Goal: Task Accomplishment & Management: Complete application form

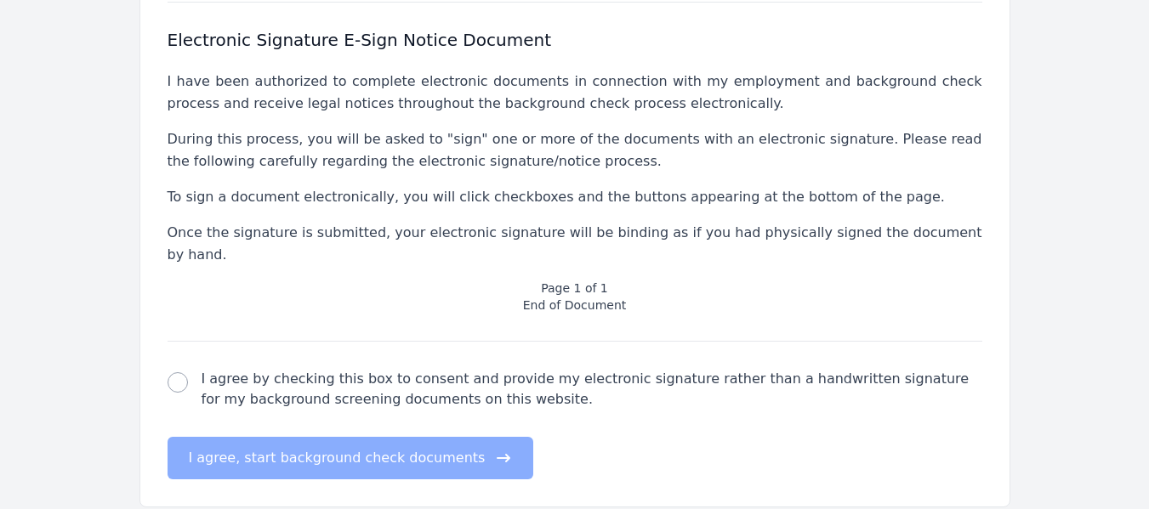
scroll to position [664, 0]
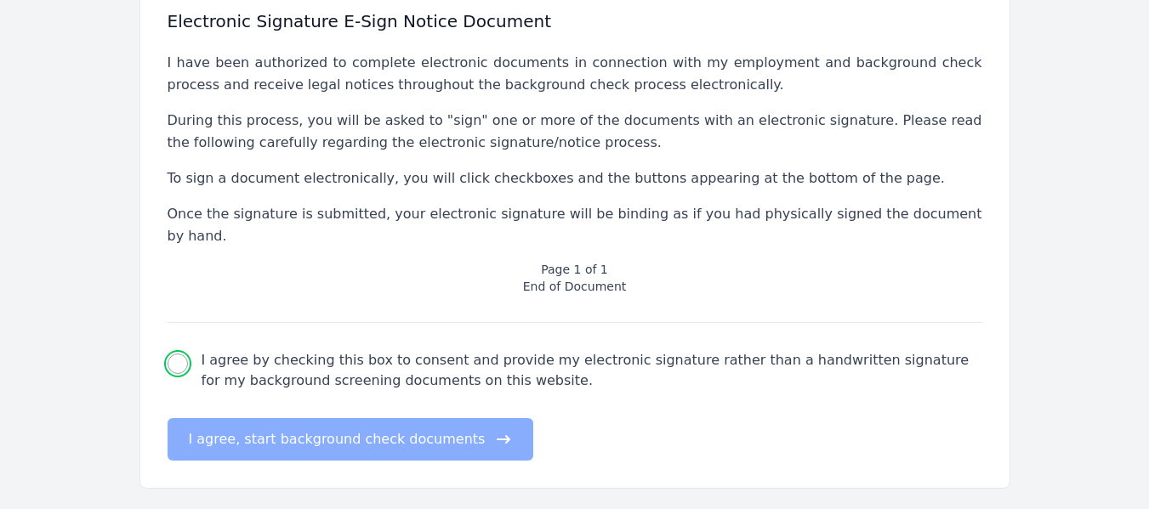
click at [179, 354] on input "I agree by checking this box to consent and provide my electronic signature rat…" at bounding box center [178, 364] width 20 height 20
checkbox input "true"
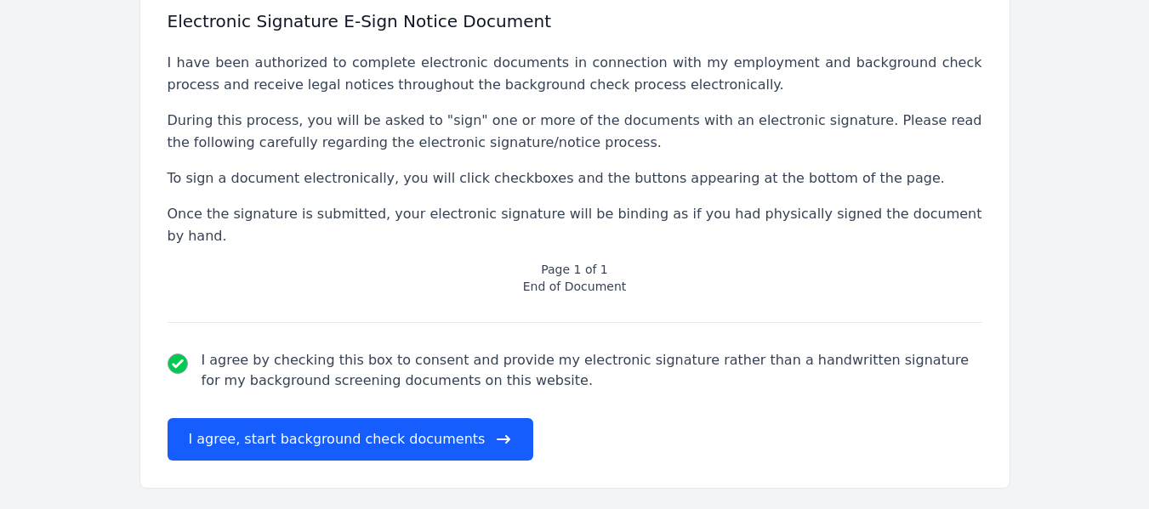
click at [222, 426] on div "Report Information MD Capital Premier Billing Advisors has contracted [DOMAIN_N…" at bounding box center [574, 32] width 869 height 911
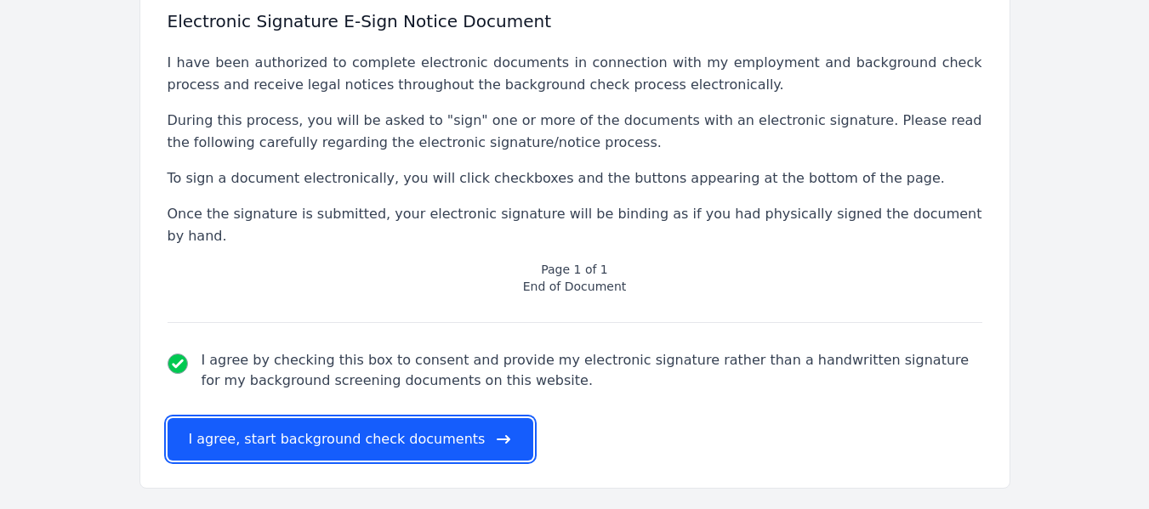
click at [218, 418] on button "I agree, start background check documents" at bounding box center [351, 439] width 367 height 43
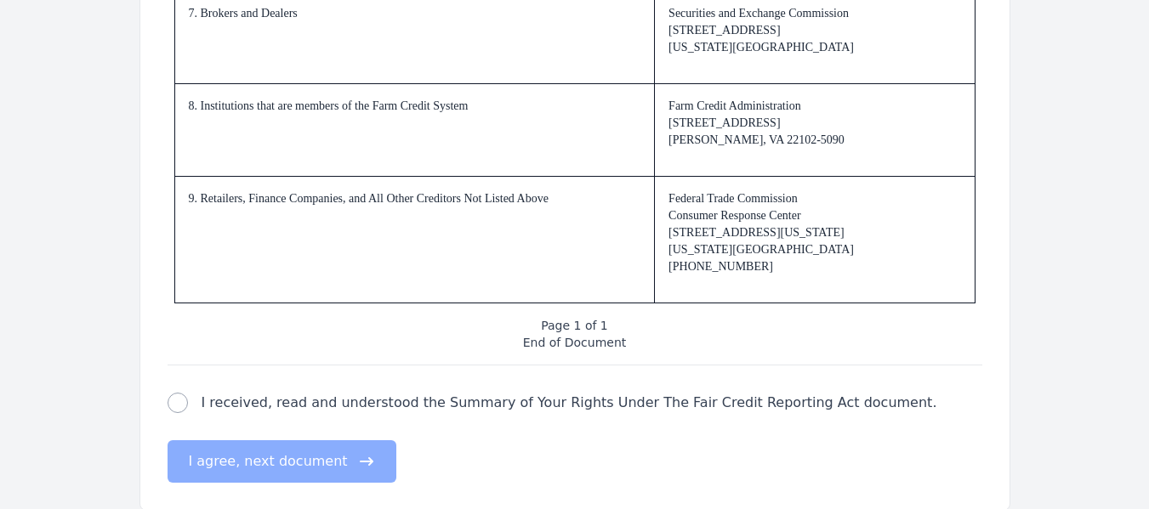
scroll to position [2717, 0]
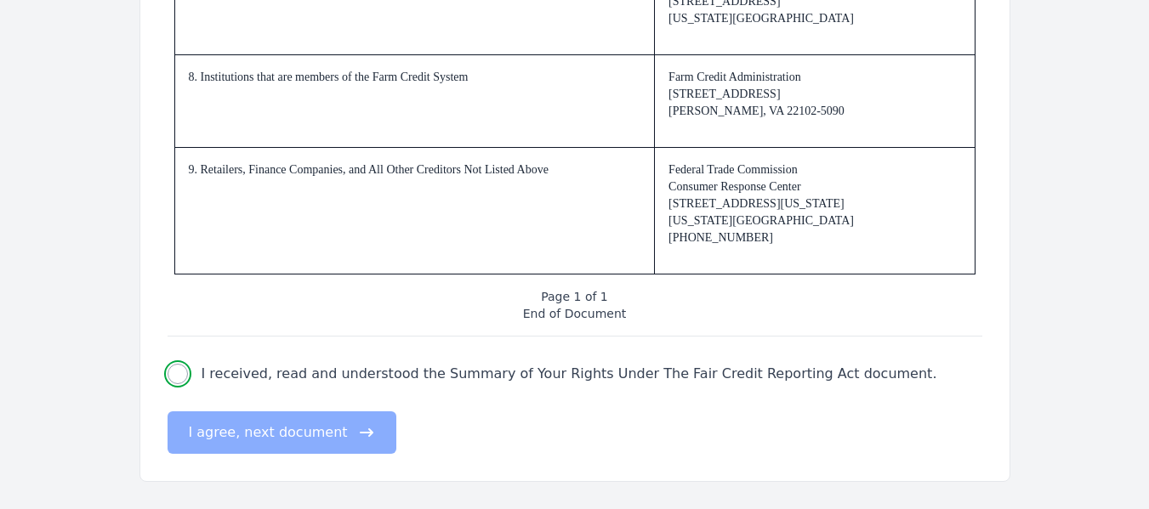
click at [176, 374] on input "I received, read and understood the Summary of Your Rights Under The Fair Credi…" at bounding box center [178, 374] width 20 height 20
checkbox input "true"
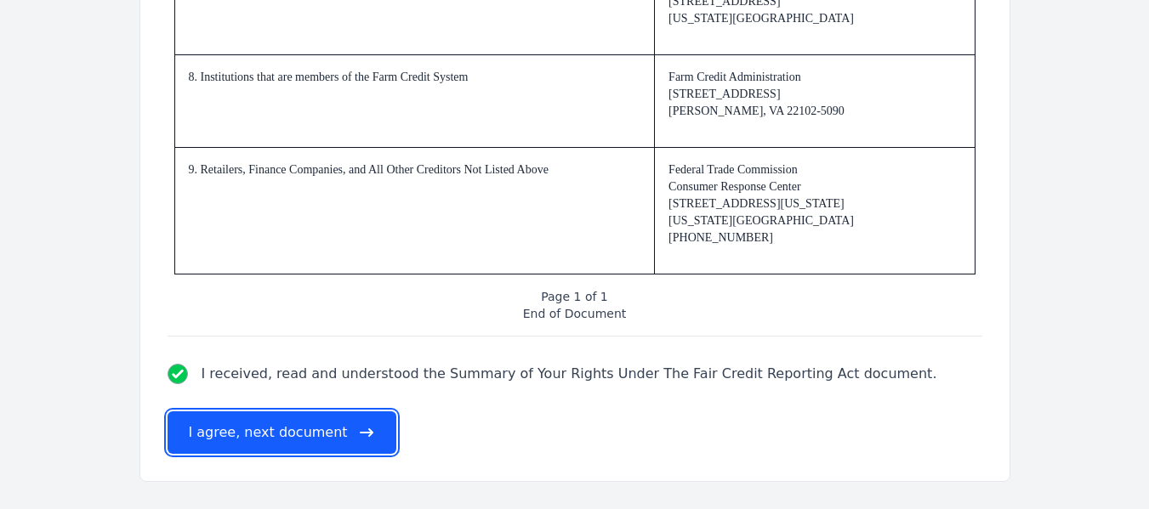
click at [230, 434] on button "I agree, next document" at bounding box center [282, 433] width 229 height 43
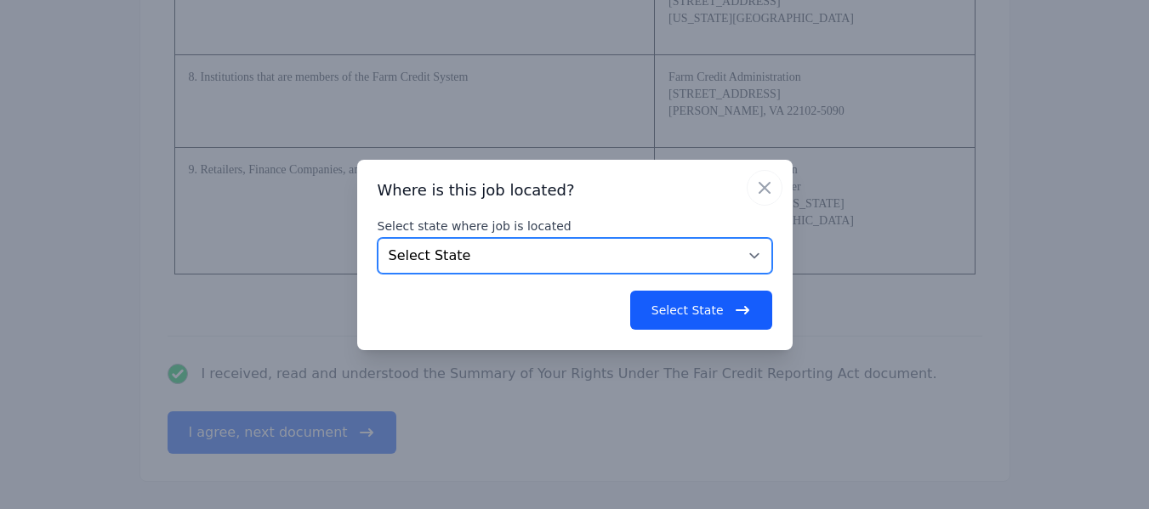
click at [656, 247] on select "Select State [US_STATE] [US_STATE] [US_STATE] [US_STATE] [US_STATE] [US_STATE] …" at bounding box center [575, 256] width 395 height 36
select select "[GEOGRAPHIC_DATA]"
click at [378, 238] on select "Select State [US_STATE] [US_STATE] [US_STATE] [US_STATE] [US_STATE] [US_STATE] …" at bounding box center [575, 256] width 395 height 36
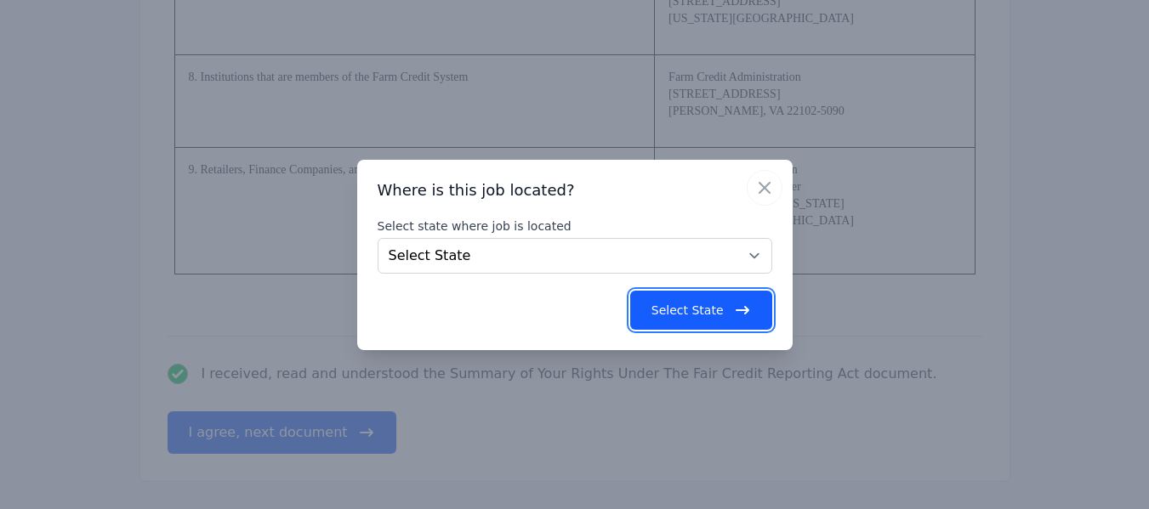
click at [742, 314] on icon "button" at bounding box center [742, 310] width 17 height 17
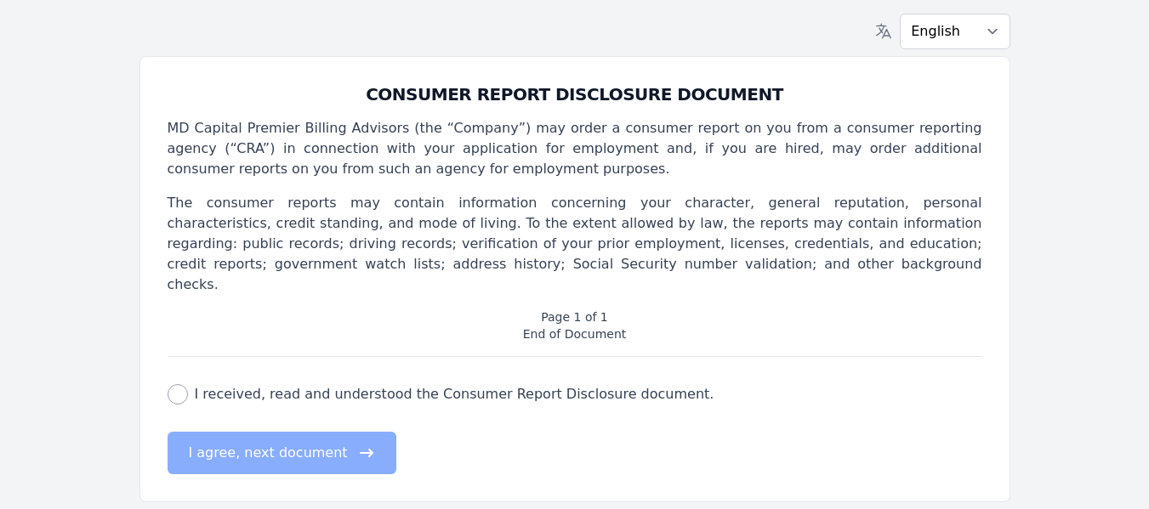
scroll to position [0, 0]
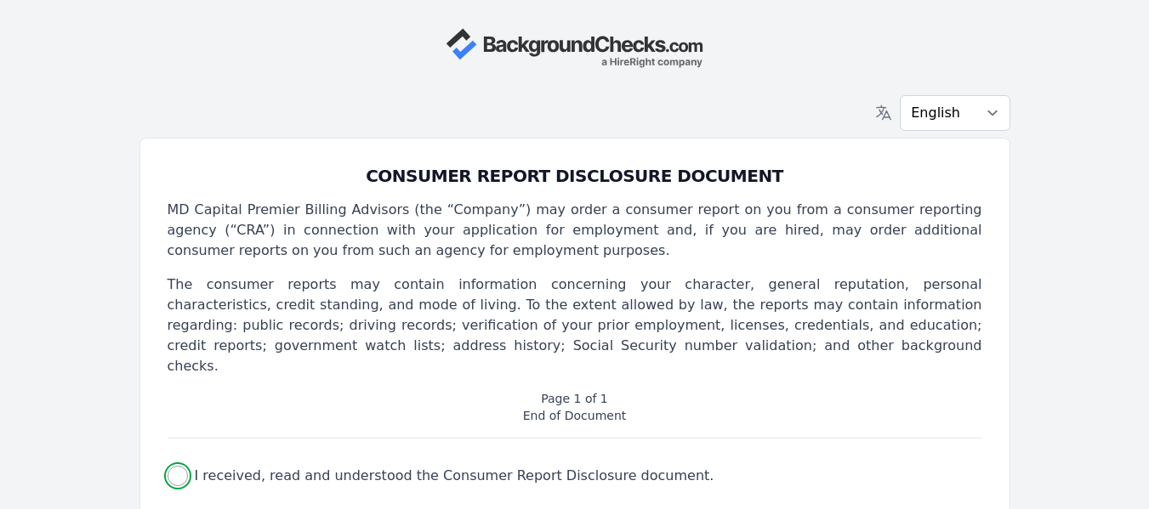
click at [174, 466] on input "I received, read and understood the Consumer Report Disclosure document." at bounding box center [178, 476] width 20 height 20
checkbox input "true"
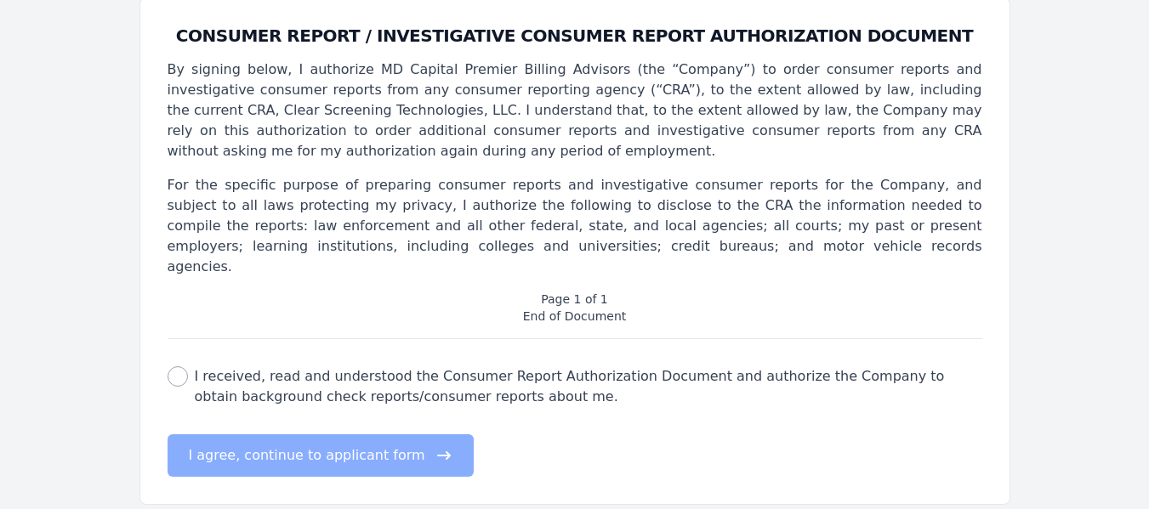
scroll to position [143, 0]
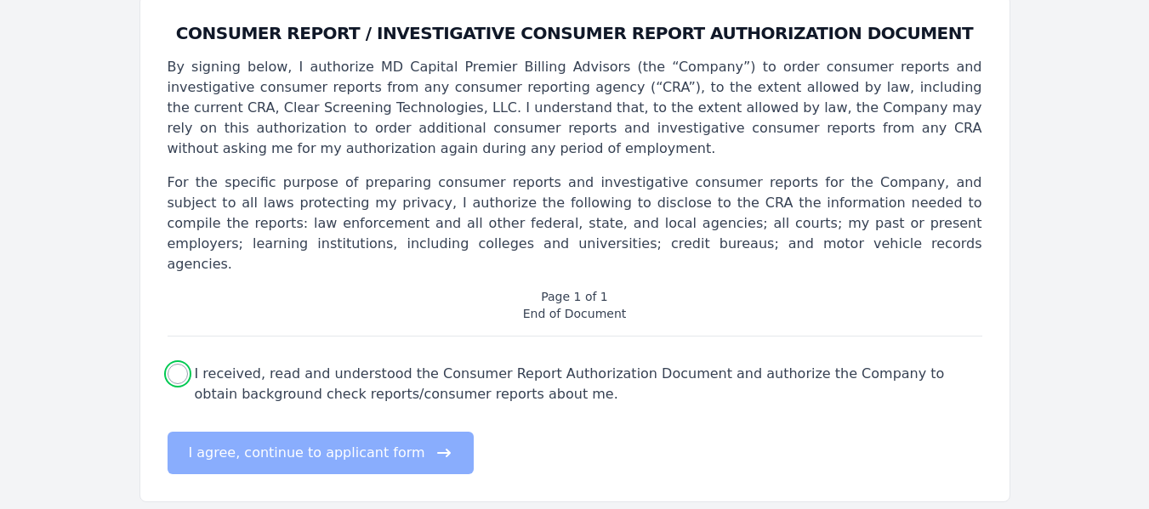
click at [179, 364] on input "I received, read and understood the Consumer Report Authorization Document and …" at bounding box center [178, 374] width 20 height 20
checkbox input "true"
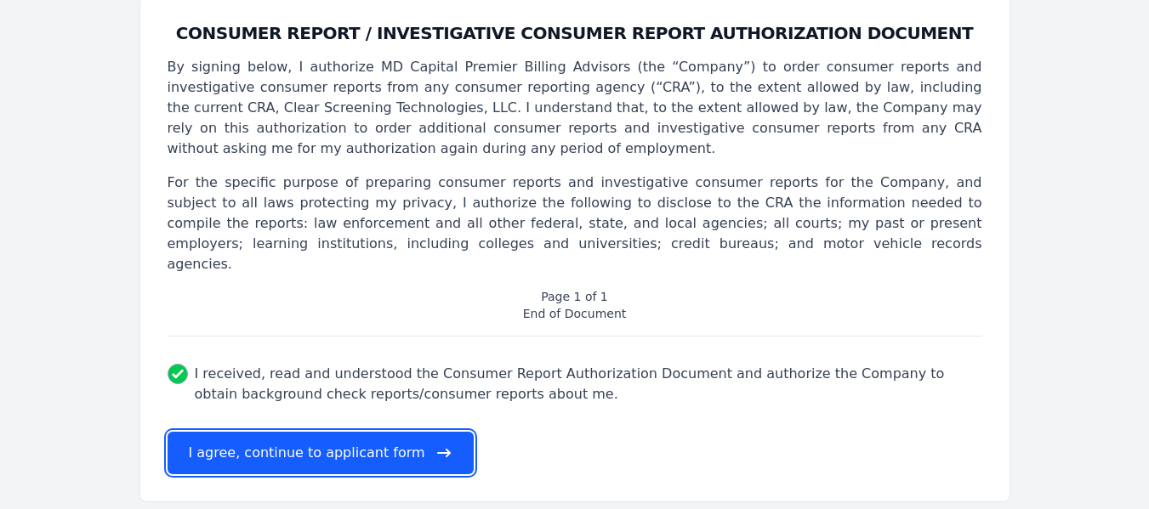
click at [220, 432] on button "I agree, continue to applicant form" at bounding box center [321, 453] width 306 height 43
select select
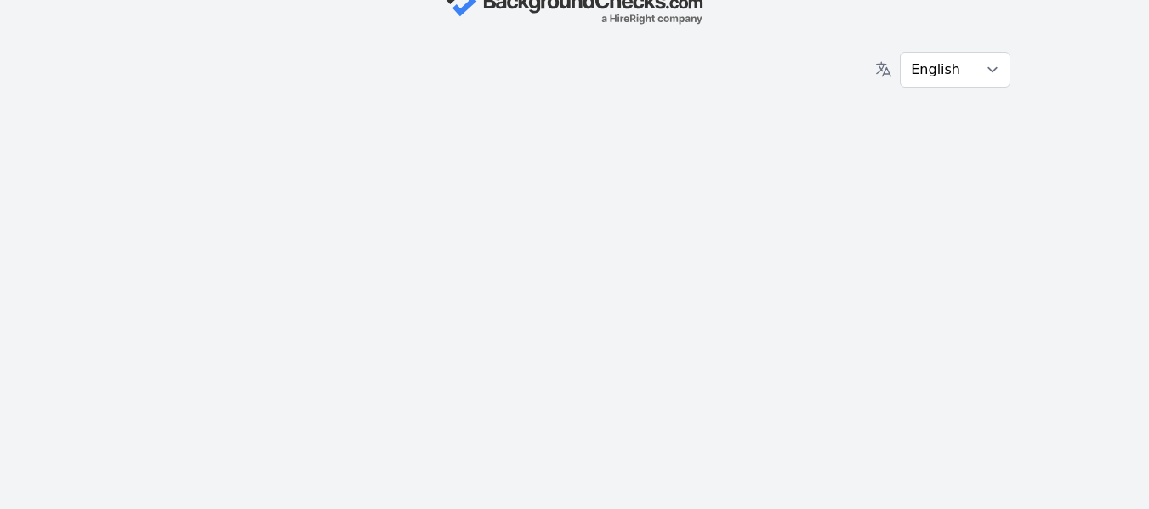
scroll to position [0, 0]
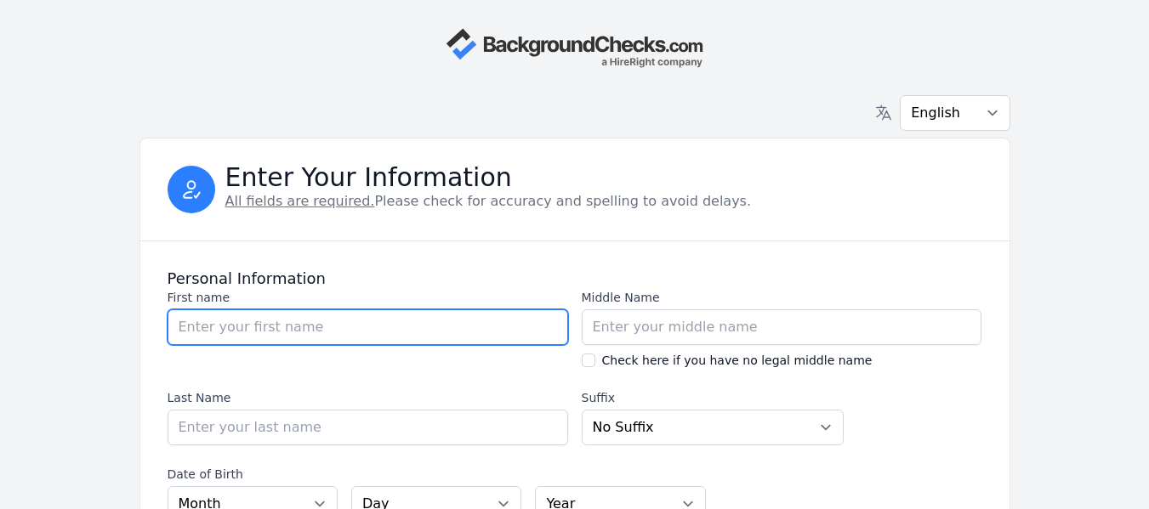
click at [316, 327] on input "First name" at bounding box center [368, 328] width 401 height 36
type input "[PERSON_NAME]"
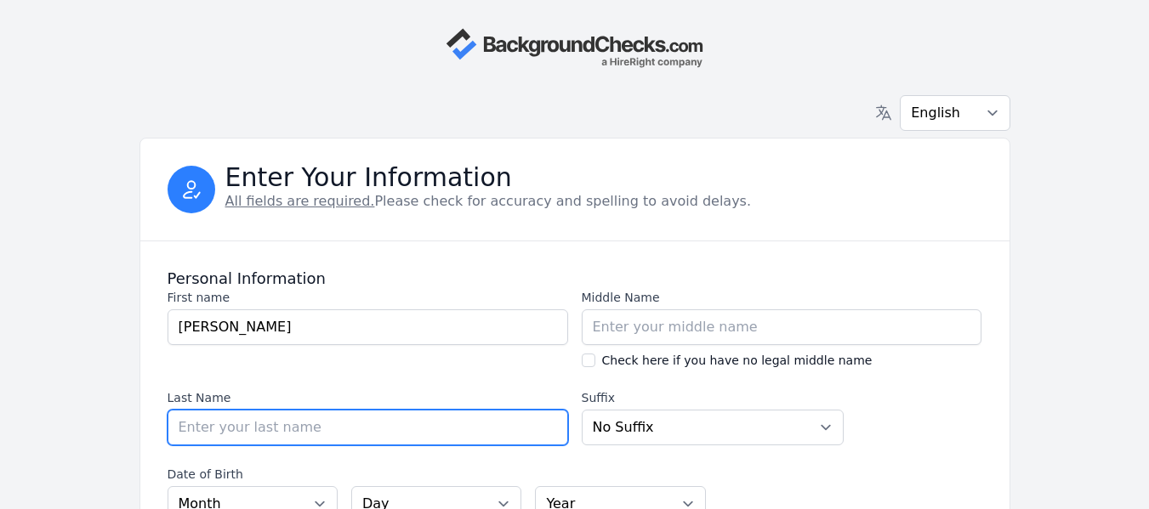
type input "[PERSON_NAME]"
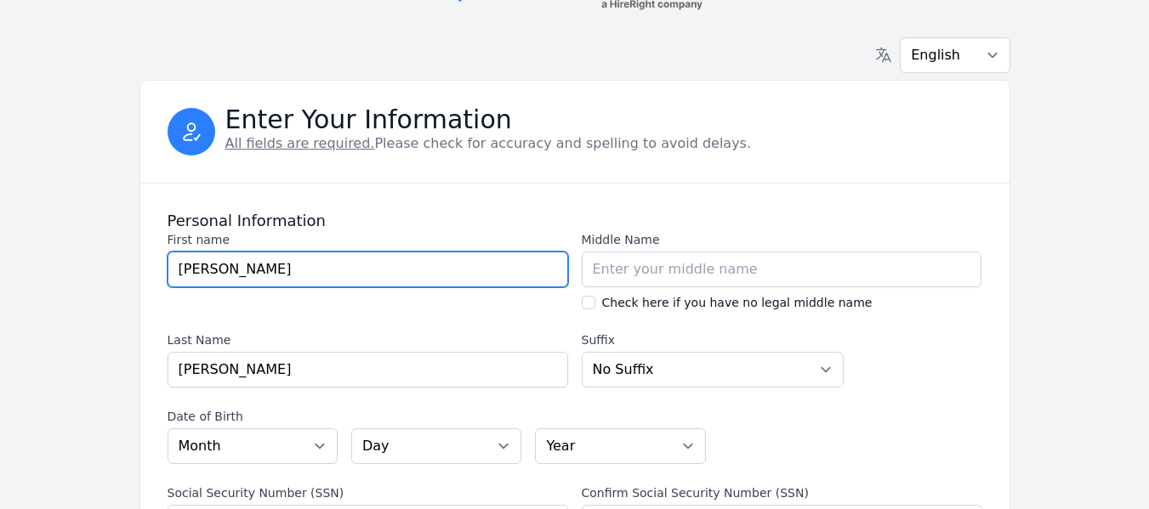
scroll to position [85, 0]
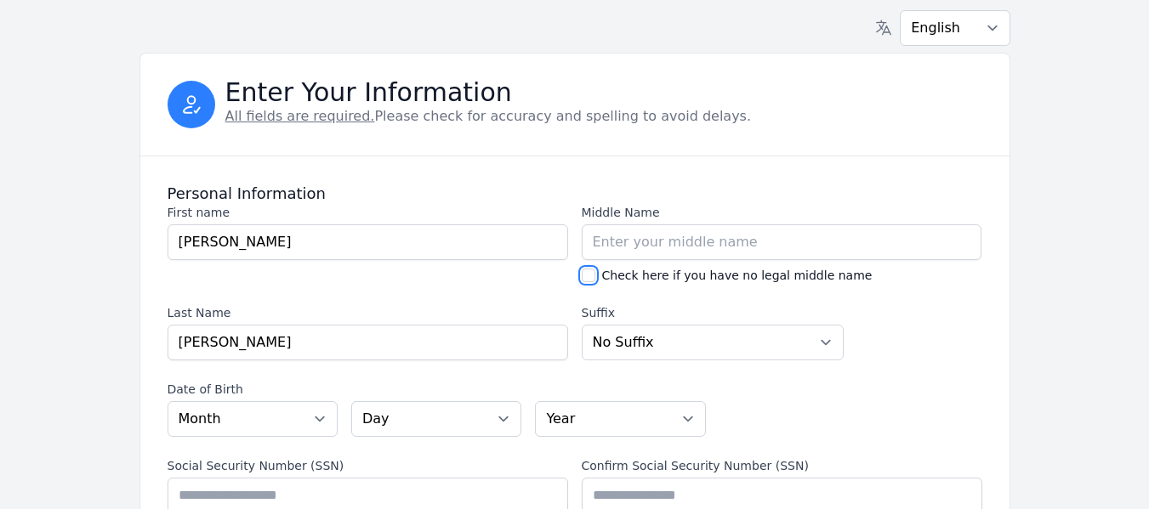
click at [588, 276] on input "Check here if you have no legal middle name" at bounding box center [589, 276] width 14 height 14
checkbox input "true"
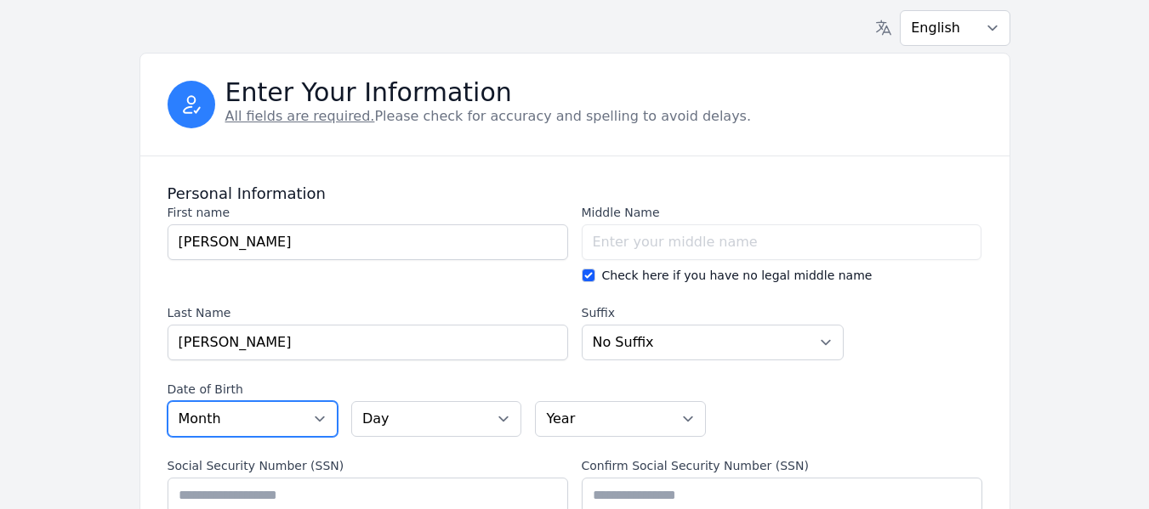
click at [209, 419] on select "Month [DATE] - [DATE] - [DATE] - [DATE] - [DATE] - [DATE] - [DATE] - [DATE] - […" at bounding box center [253, 419] width 170 height 36
select select "01"
click at [168, 401] on select "Month [DATE] - [DATE] - [DATE] - [DATE] - [DATE] - [DATE] - [DATE] - [DATE] - […" at bounding box center [253, 419] width 170 height 36
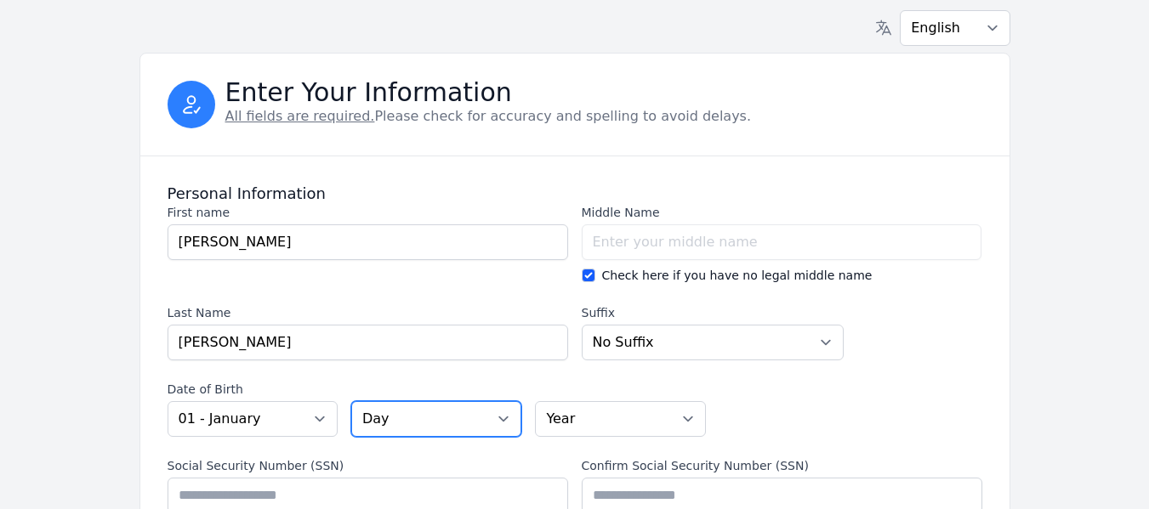
click at [396, 435] on select "Day 01 02 03 04 05 06 07 08 09 10 11 12 13 14 15 16 17 18 19 20 21 22 23 24 25 …" at bounding box center [436, 419] width 170 height 36
select select "21"
click at [351, 401] on select "Day 01 02 03 04 05 06 07 08 09 10 11 12 13 14 15 16 17 18 19 20 21 22 23 24 25 …" at bounding box center [436, 419] width 170 height 36
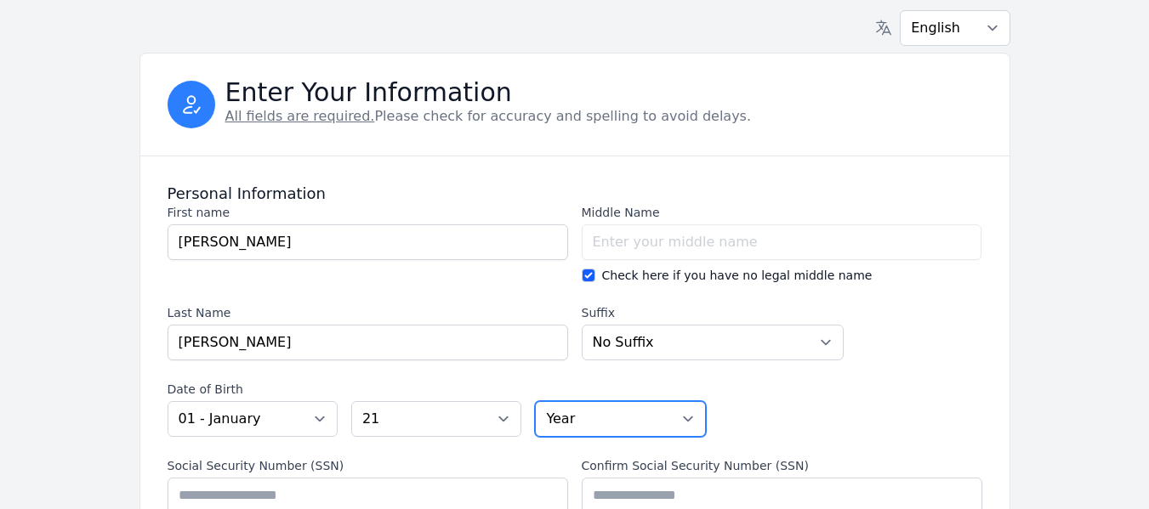
click at [651, 411] on select "Year [DATE] 2006 2005 2004 2003 2002 2001 2000 1999 1998 1997 1996 1995 1994 19…" at bounding box center [620, 419] width 170 height 36
select select "2006"
click at [535, 401] on select "Year [DATE] 2006 2005 2004 2003 2002 2001 2000 1999 1998 1997 1996 1995 1994 19…" at bounding box center [620, 419] width 170 height 36
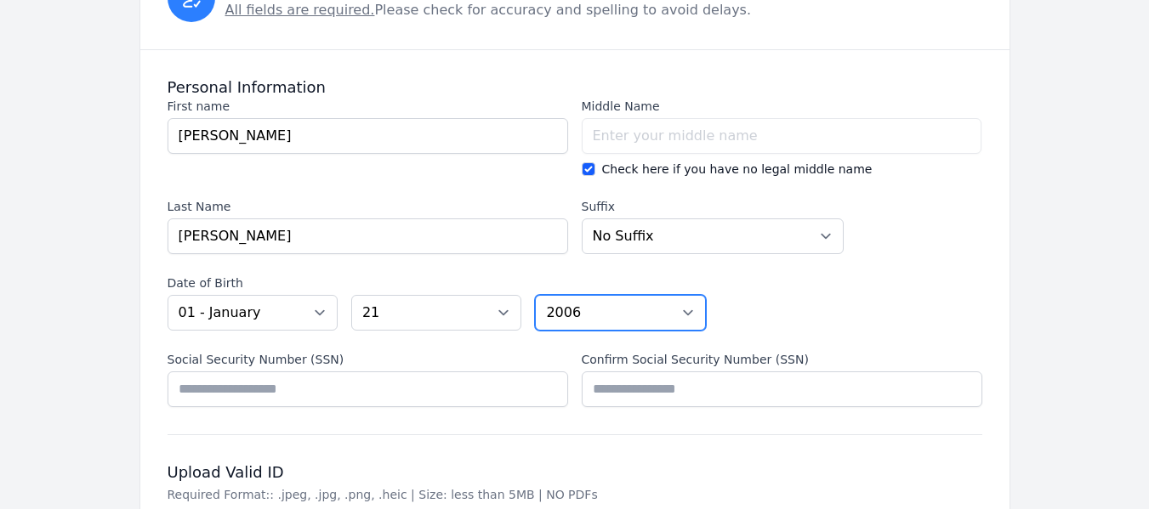
scroll to position [425, 0]
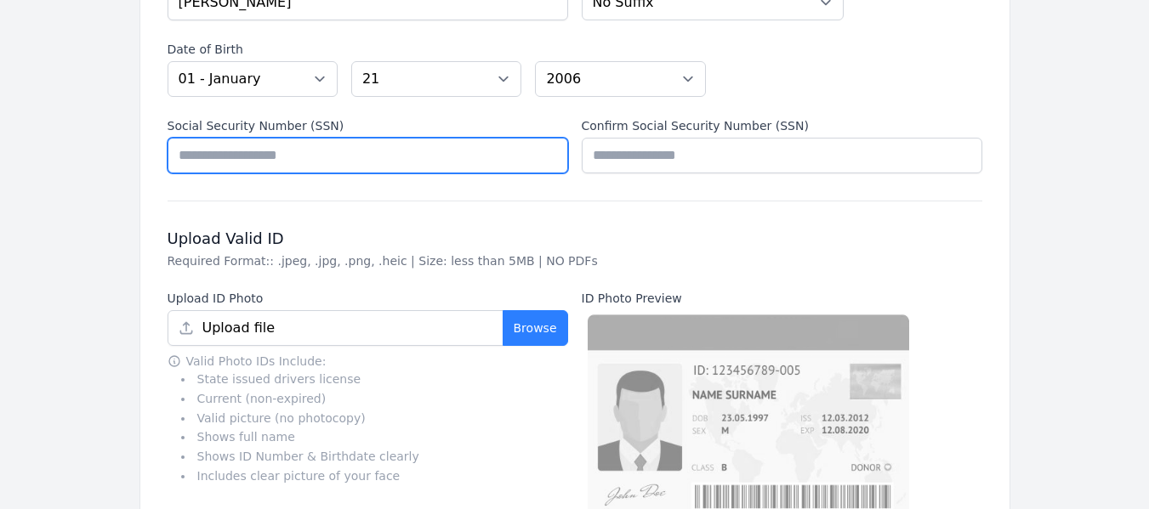
click at [259, 151] on input "Social Security Number (SSN)" at bounding box center [368, 156] width 401 height 36
type input "*********"
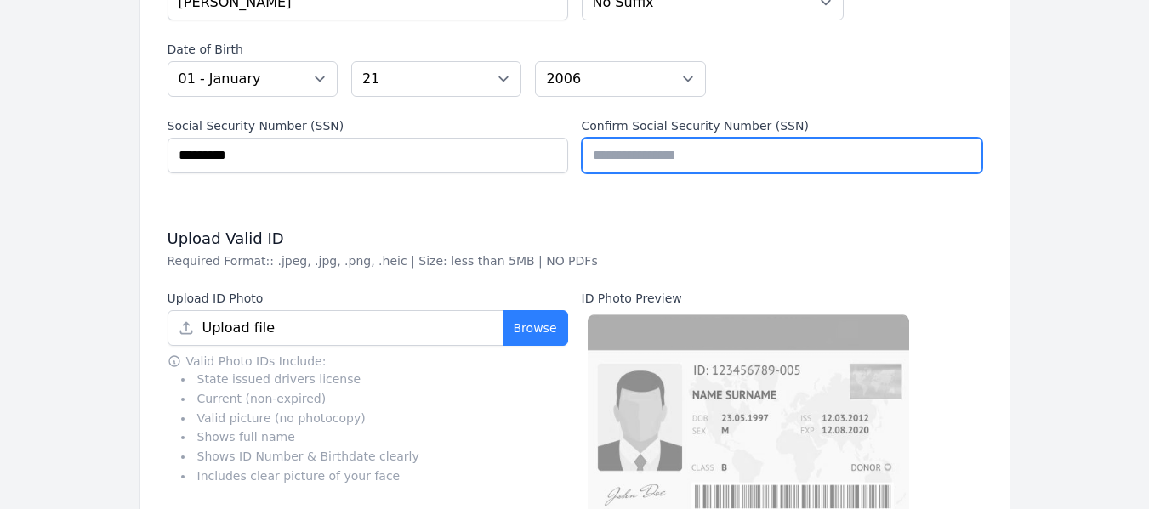
click at [695, 164] on input "Confirm Social Security Number (SSN)" at bounding box center [782, 156] width 401 height 36
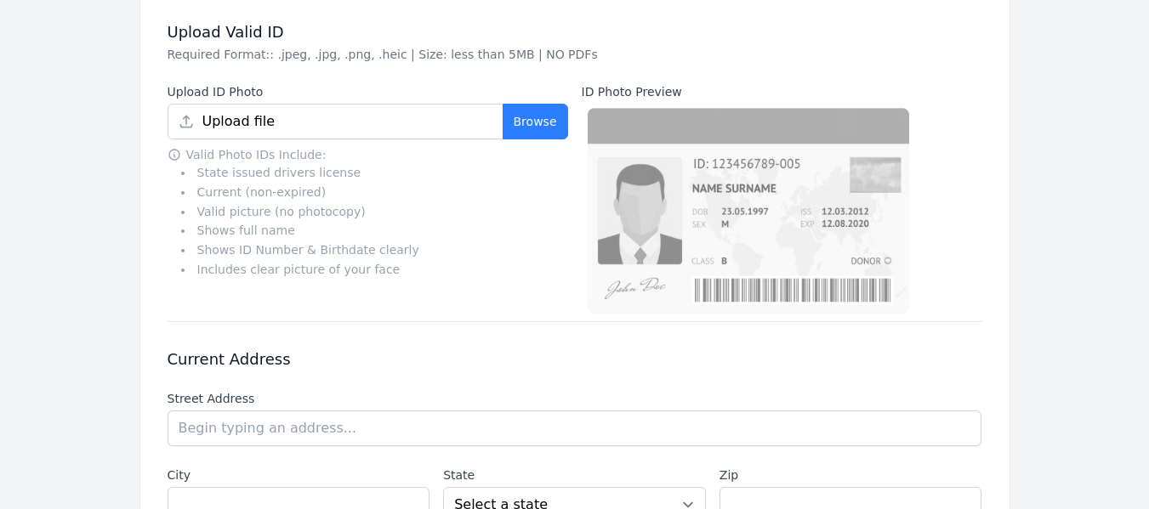
scroll to position [595, 0]
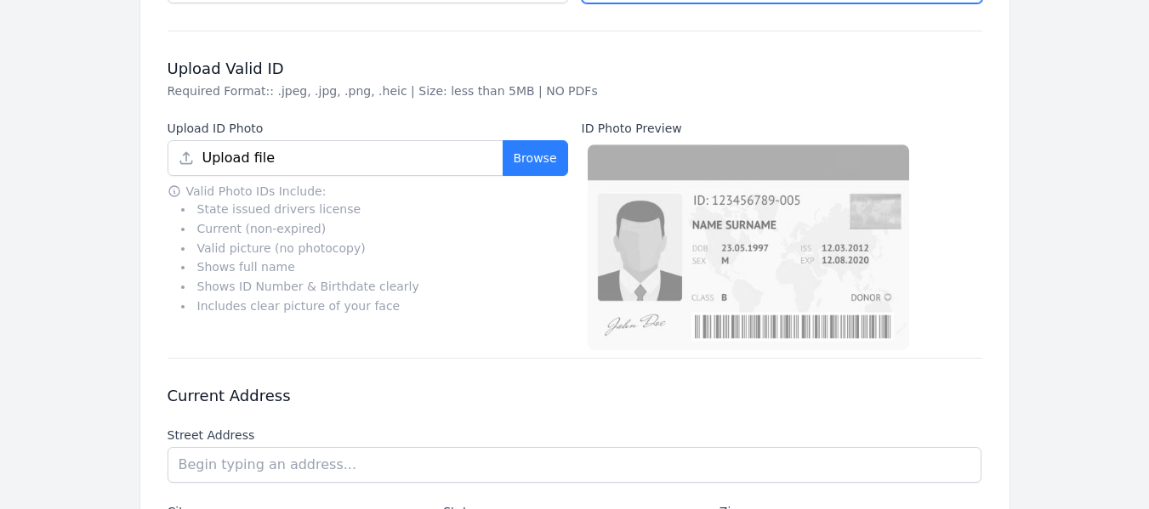
type input "*********"
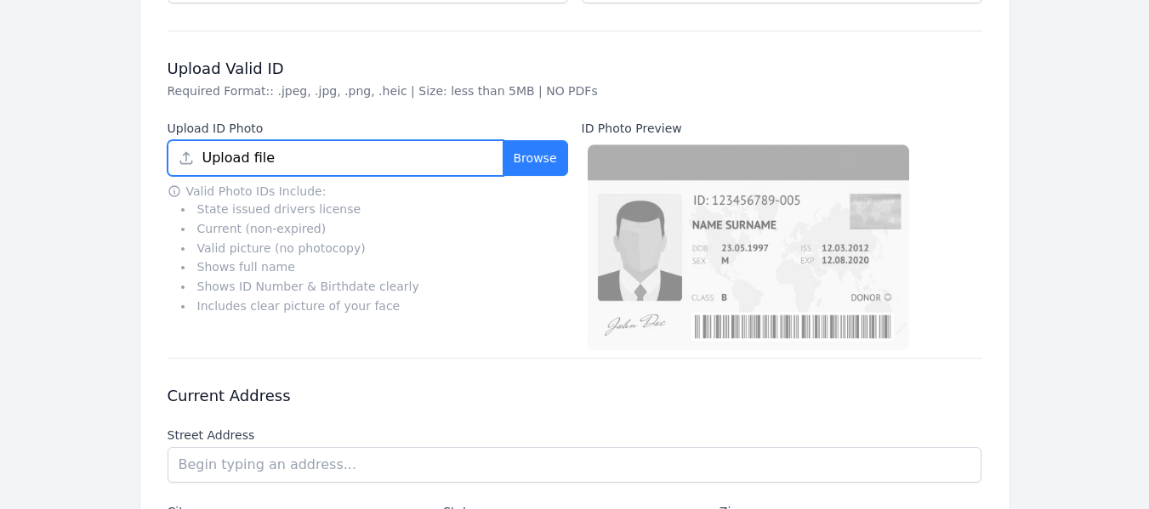
click at [430, 165] on input "Upload file" at bounding box center [336, 158] width 336 height 36
type input "IMG_1872.jpeg"
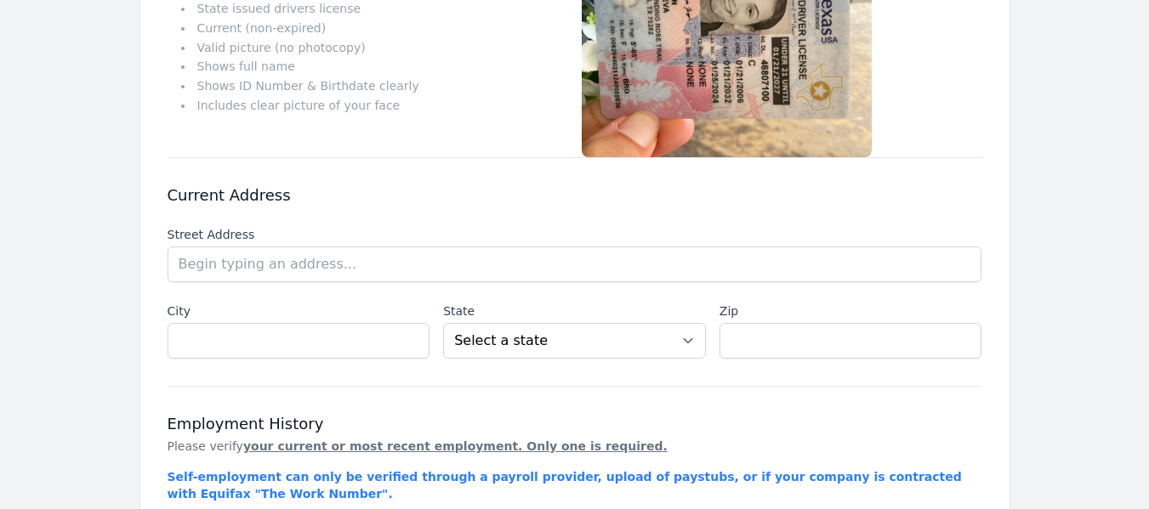
scroll to position [850, 0]
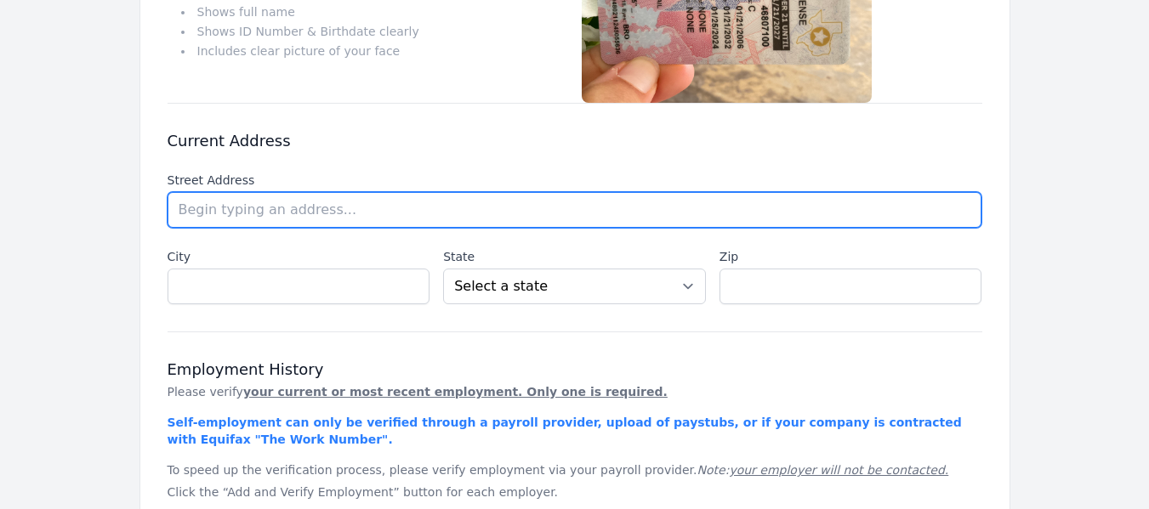
click at [259, 200] on input "text" at bounding box center [575, 210] width 815 height 36
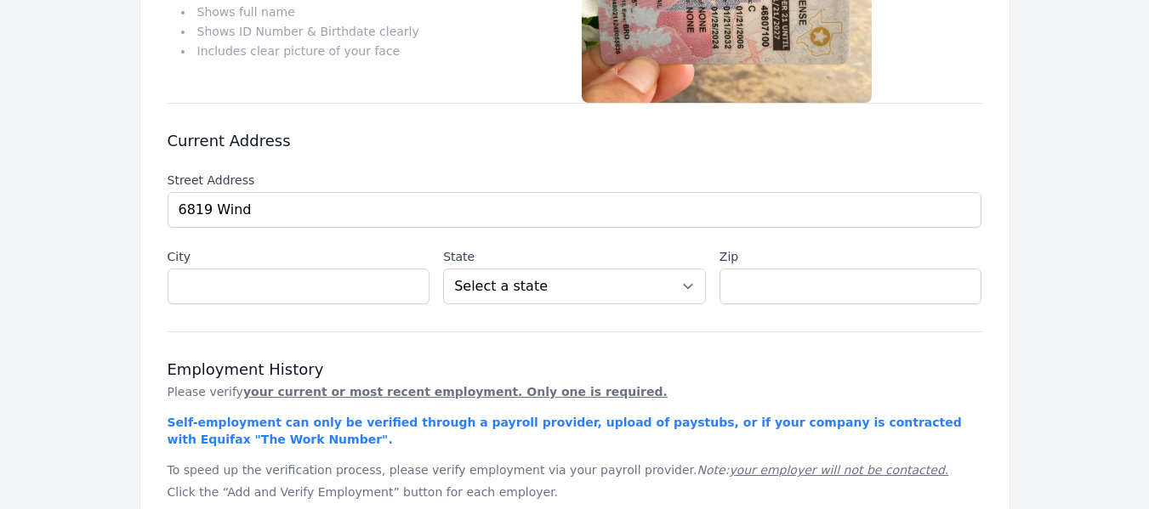
click at [0, 0] on li "[STREET_ADDRESS]" at bounding box center [0, 0] width 0 height 0
type input "[STREET_ADDRESS]"
type input "[GEOGRAPHIC_DATA]"
select select "[GEOGRAPHIC_DATA]"
type input "75252"
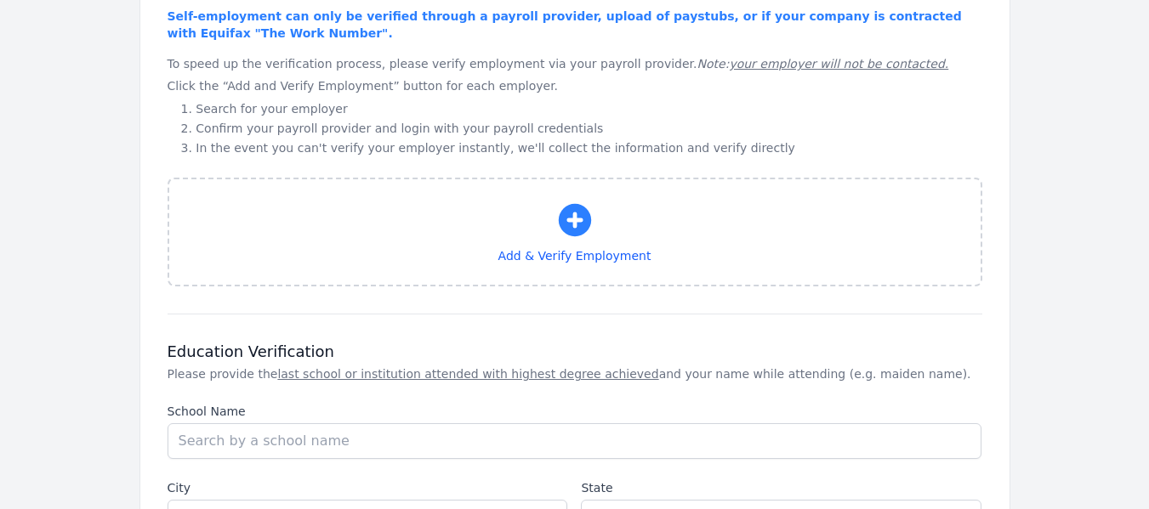
scroll to position [1276, 0]
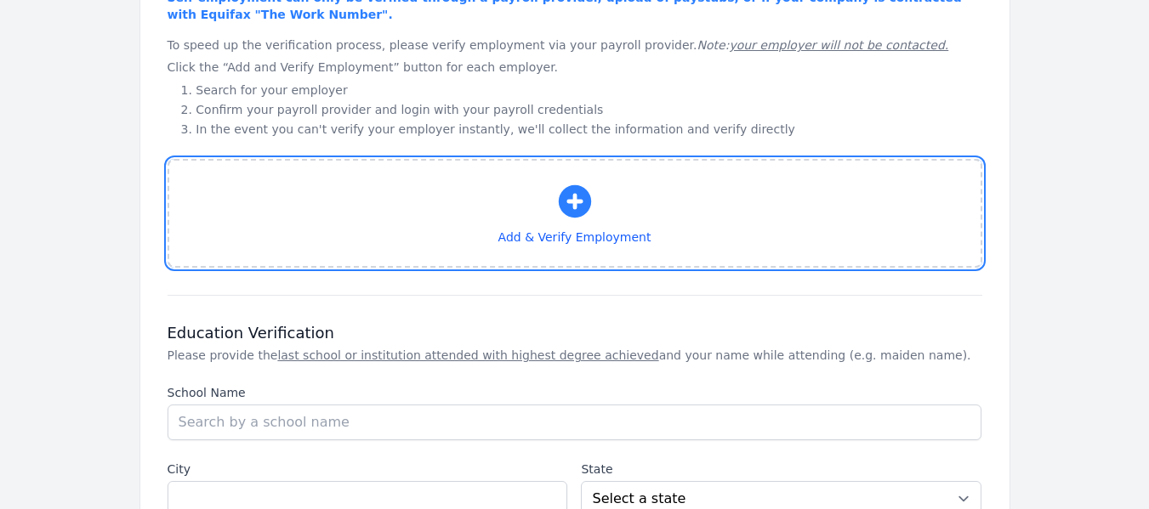
click at [565, 207] on icon "button" at bounding box center [574, 201] width 32 height 32
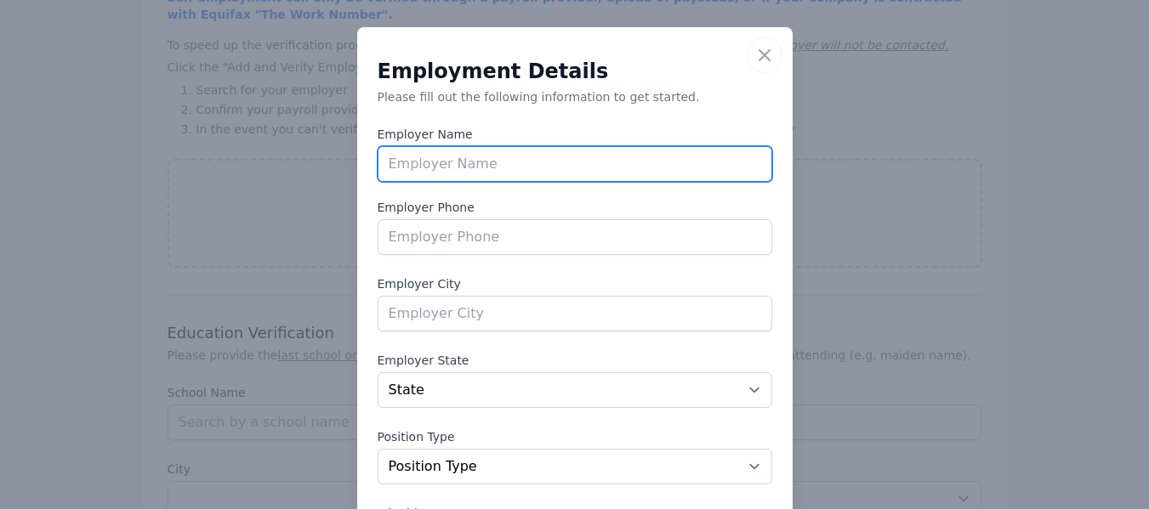
click at [458, 168] on input "text" at bounding box center [575, 164] width 395 height 36
type input "[PERSON_NAME]"
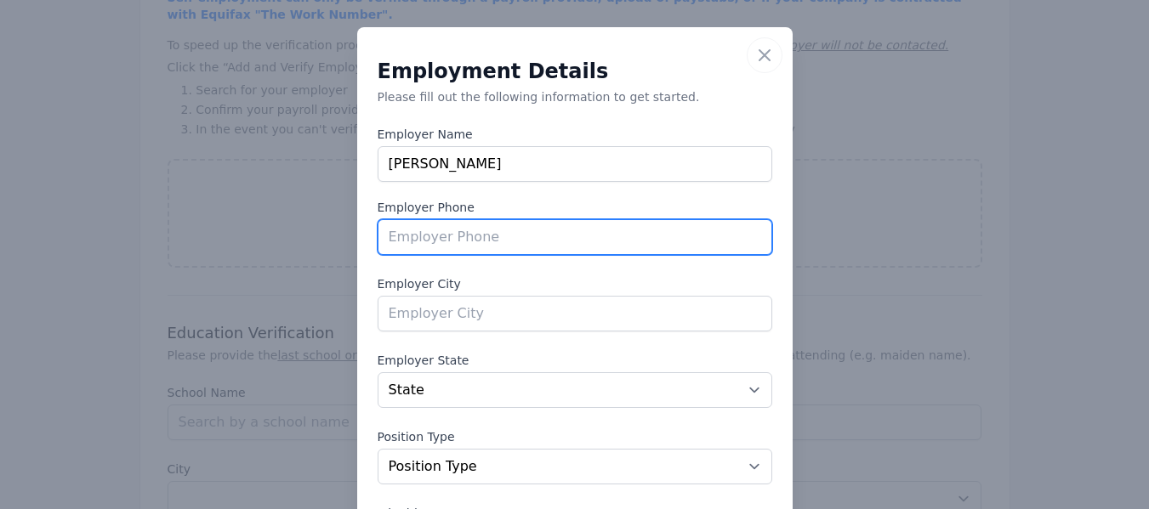
click at [457, 227] on input "tel" at bounding box center [575, 237] width 395 height 36
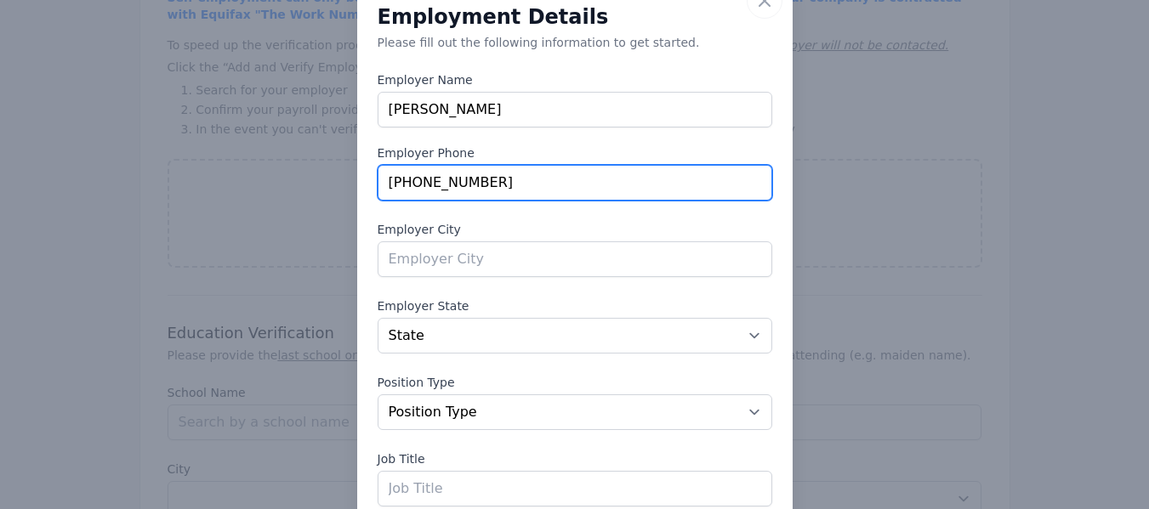
scroll to position [85, 0]
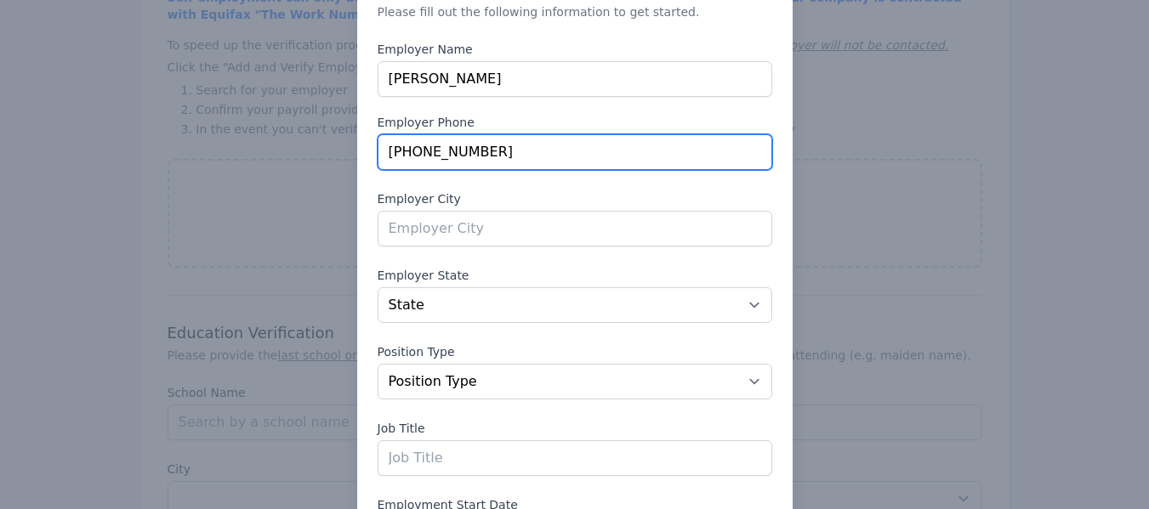
type input "[PHONE_NUMBER]"
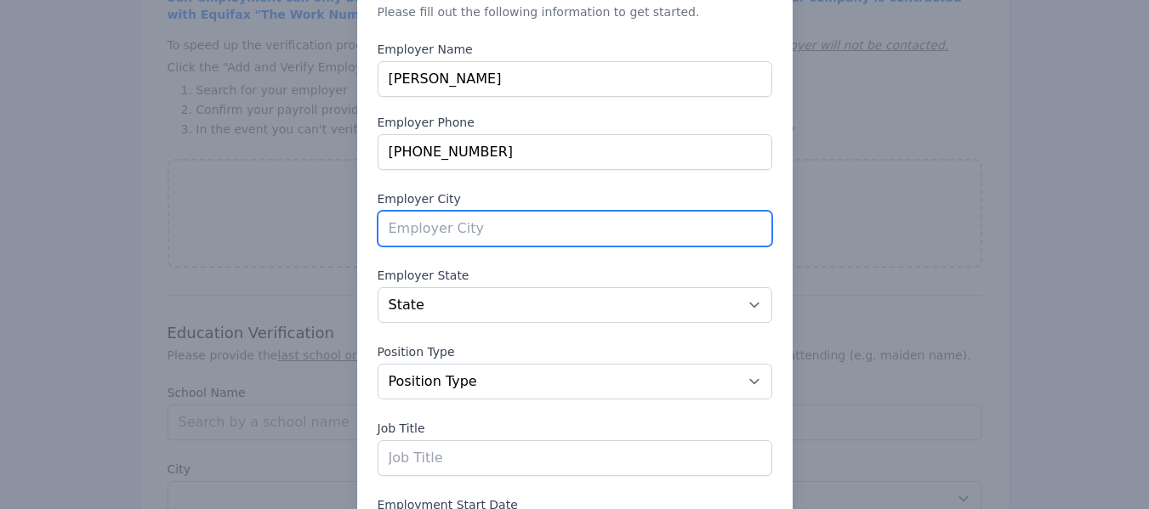
click at [444, 240] on input "text" at bounding box center [575, 229] width 395 height 36
type input "[GEOGRAPHIC_DATA]"
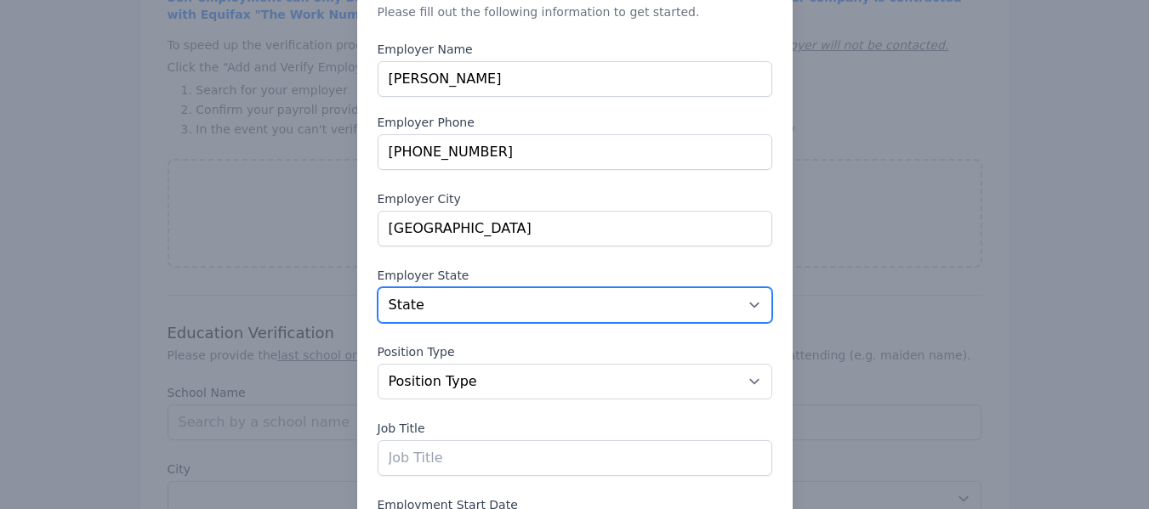
select select "[GEOGRAPHIC_DATA]"
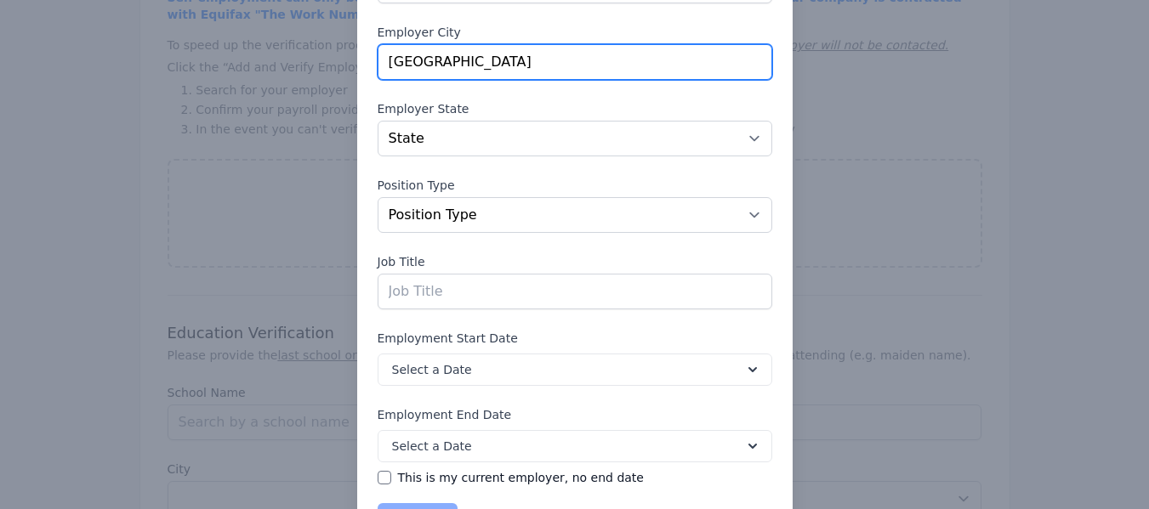
scroll to position [255, 0]
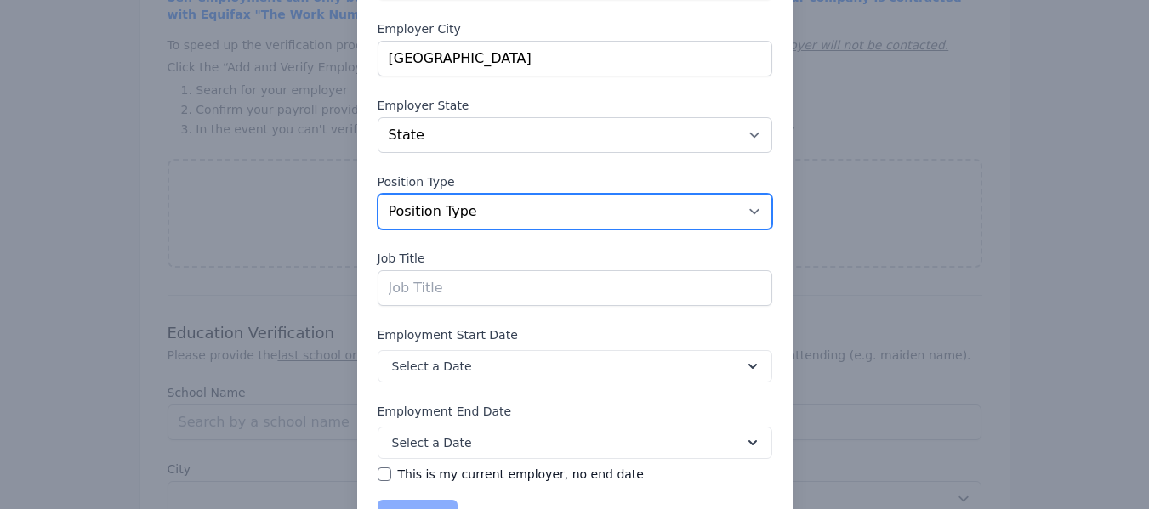
click at [435, 220] on select "Position Type Full Time Part time Self Employed Contract Internship Other" at bounding box center [575, 212] width 395 height 36
select select "parttime"
click at [378, 194] on select "Position Type Full Time Part time Self Employed Contract Internship Other" at bounding box center [575, 212] width 395 height 36
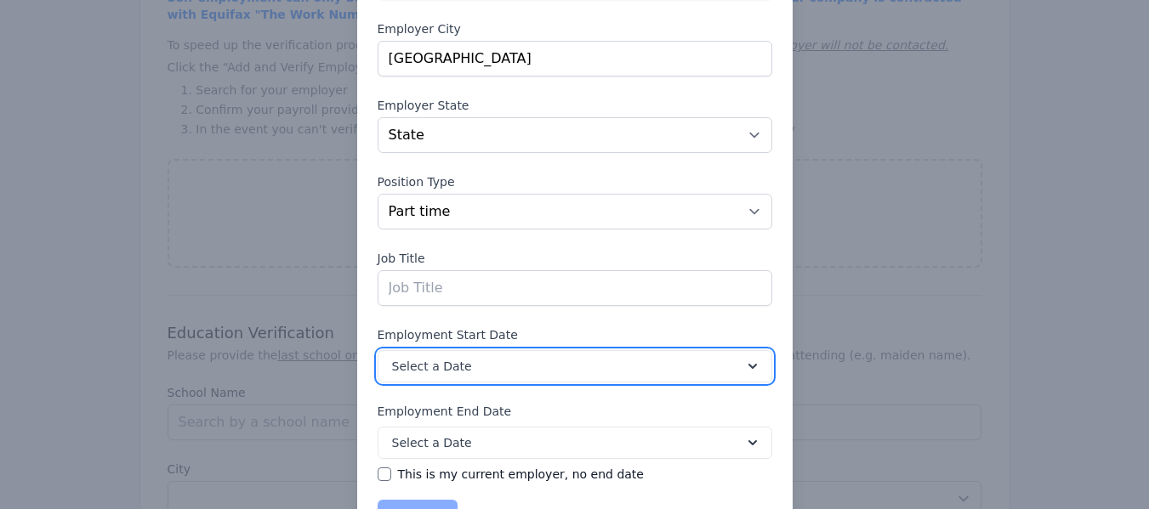
click at [437, 369] on span "Select a Date" at bounding box center [432, 366] width 80 height 17
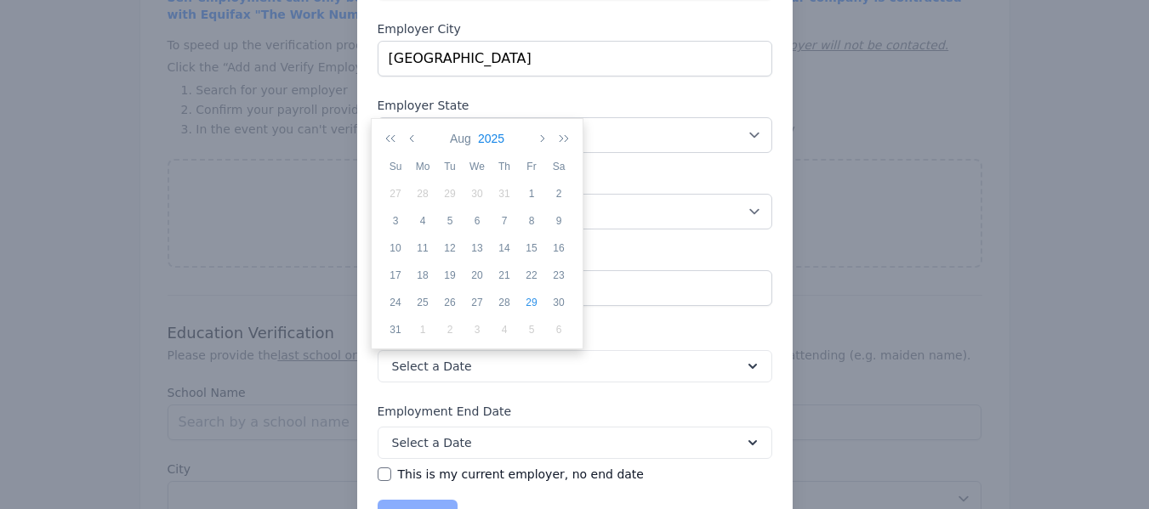
click at [495, 141] on button "2025" at bounding box center [490, 138] width 33 height 29
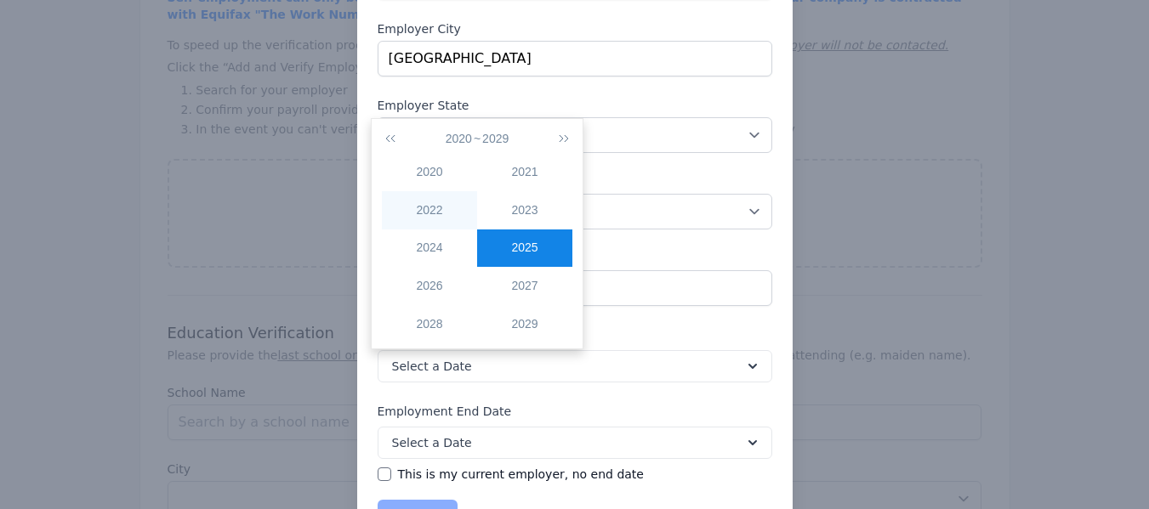
click at [440, 196] on td "2022" at bounding box center [429, 210] width 95 height 38
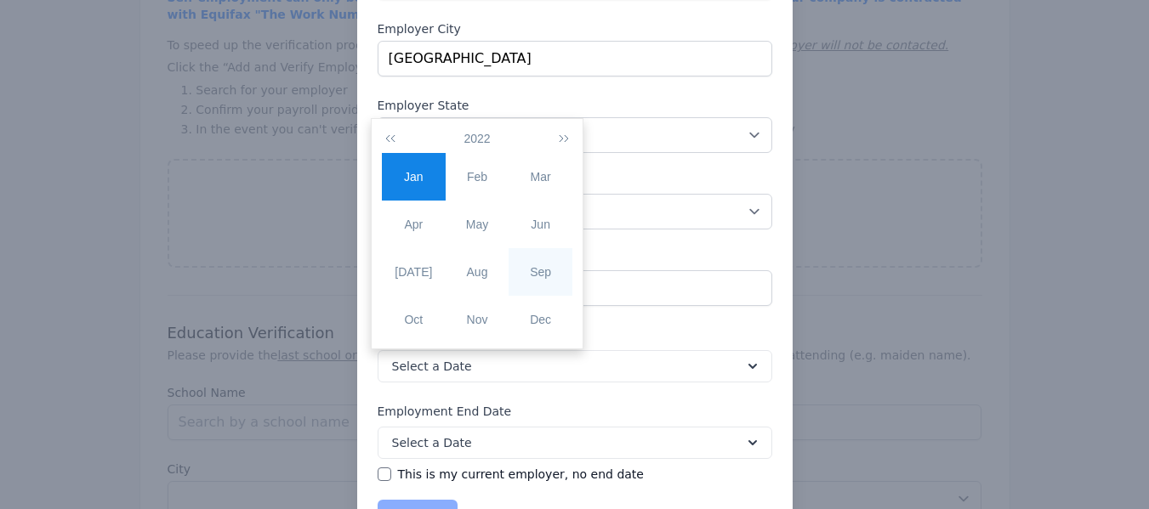
click at [545, 274] on div "Sep" at bounding box center [541, 273] width 64 height 18
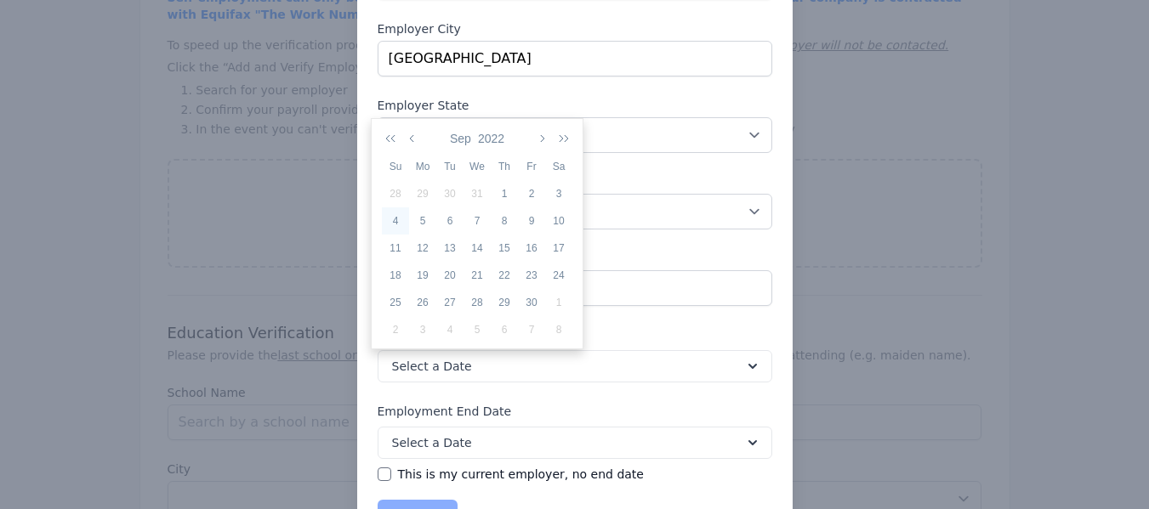
click at [394, 224] on div "4" at bounding box center [395, 220] width 27 height 15
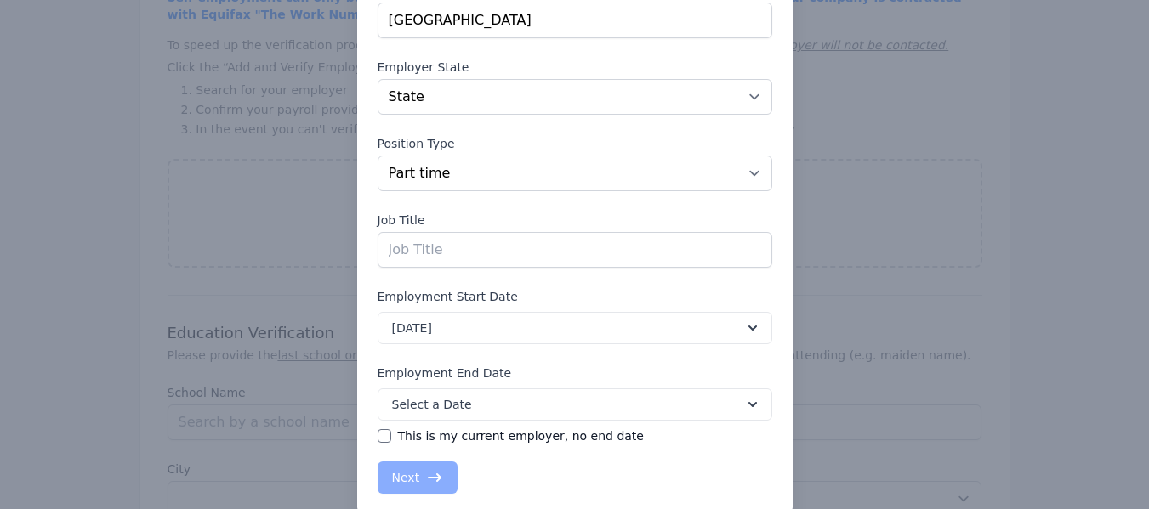
scroll to position [326, 0]
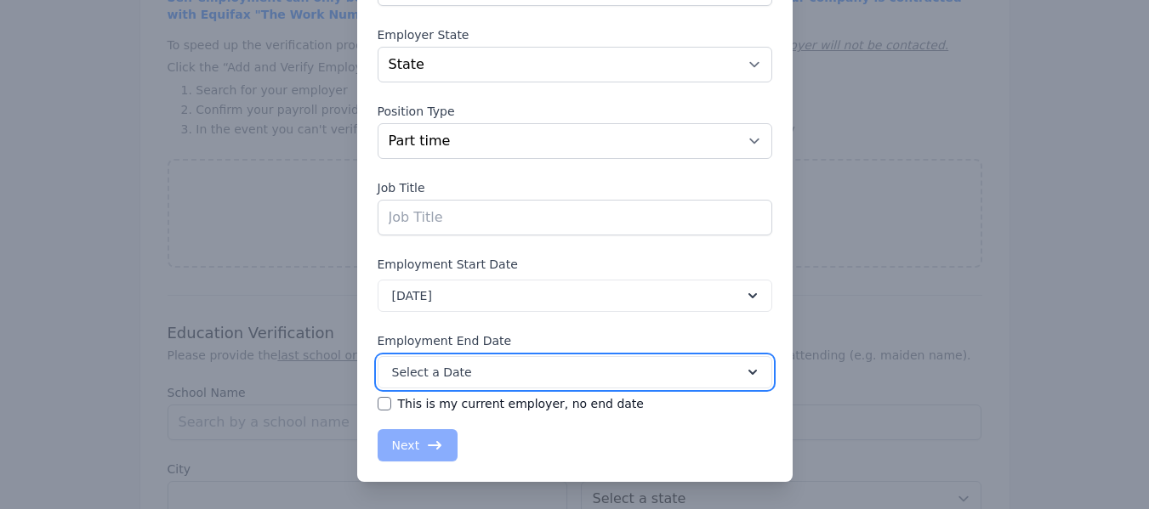
click at [466, 374] on button "Select a Date" at bounding box center [575, 372] width 395 height 32
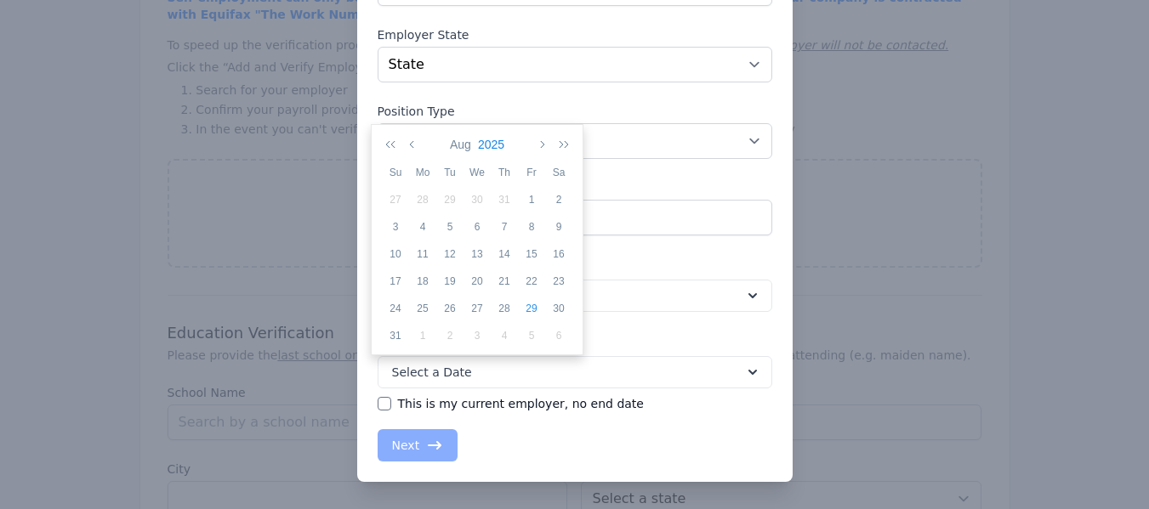
click at [480, 148] on button "2025" at bounding box center [490, 144] width 33 height 29
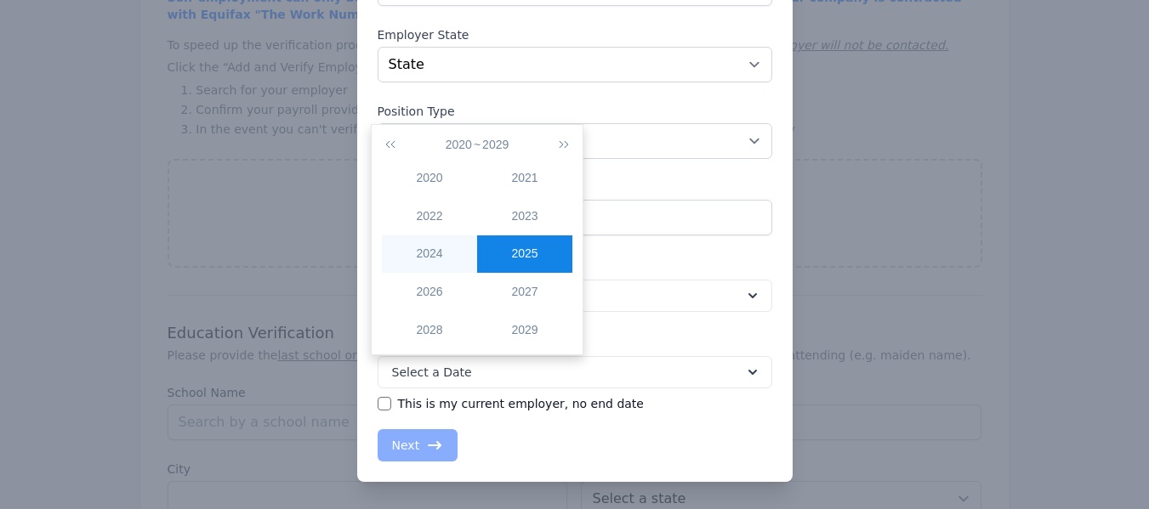
click at [452, 242] on td "2024" at bounding box center [429, 255] width 95 height 38
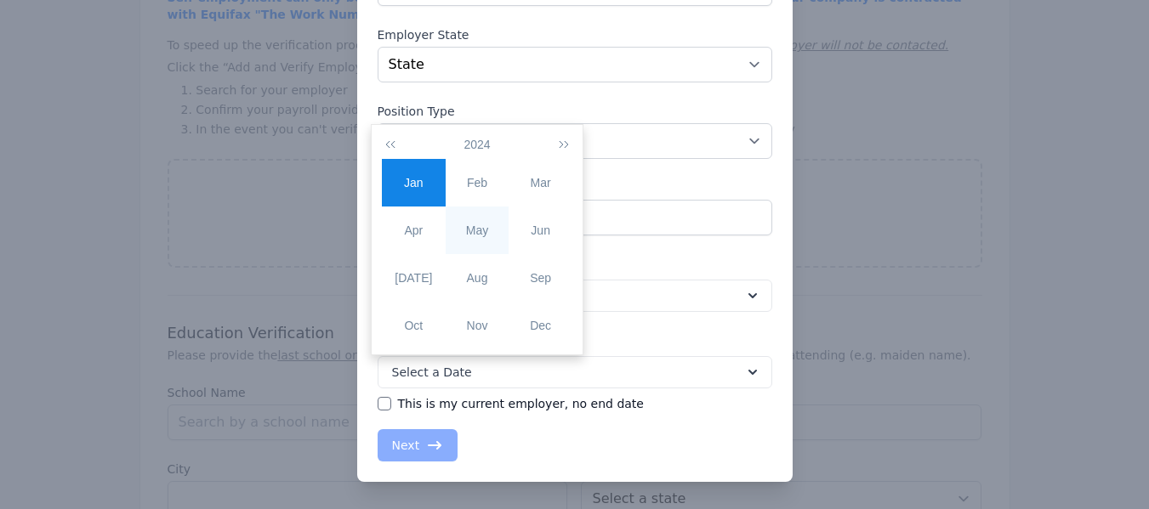
click at [470, 217] on td "May" at bounding box center [478, 231] width 64 height 48
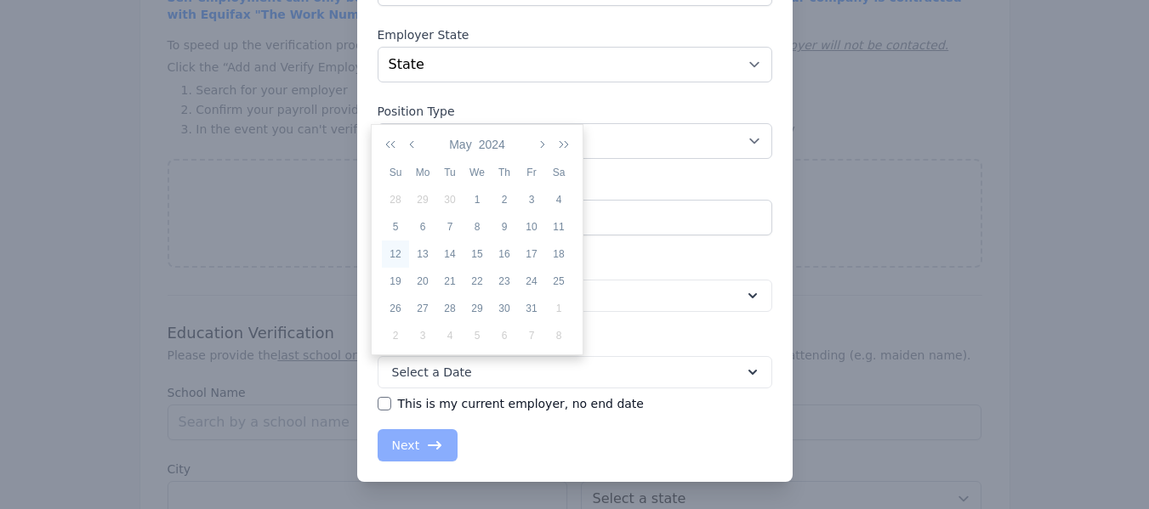
click at [393, 260] on div "12" at bounding box center [395, 254] width 27 height 15
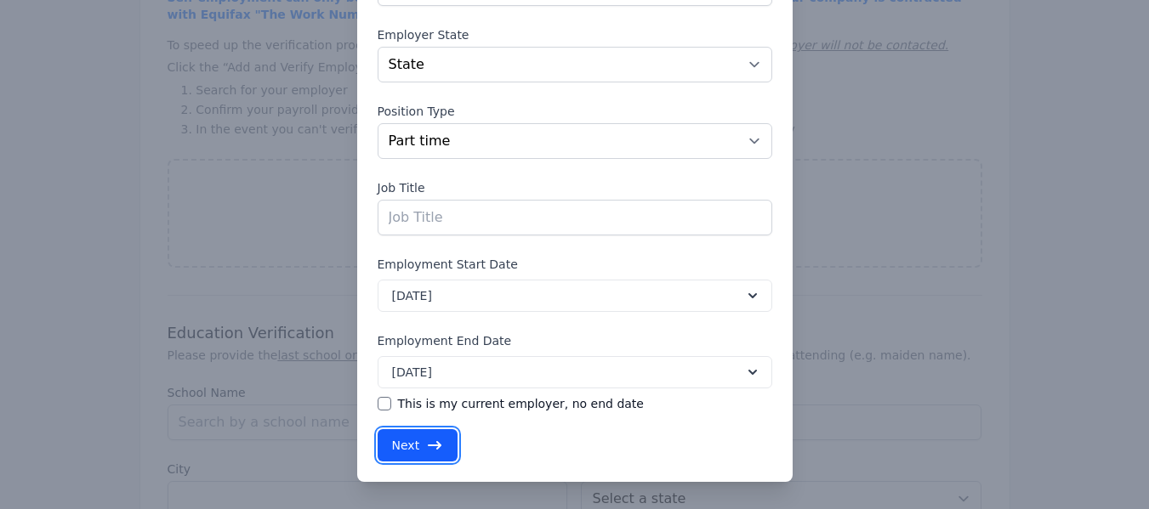
click at [401, 444] on button "Next" at bounding box center [418, 445] width 81 height 32
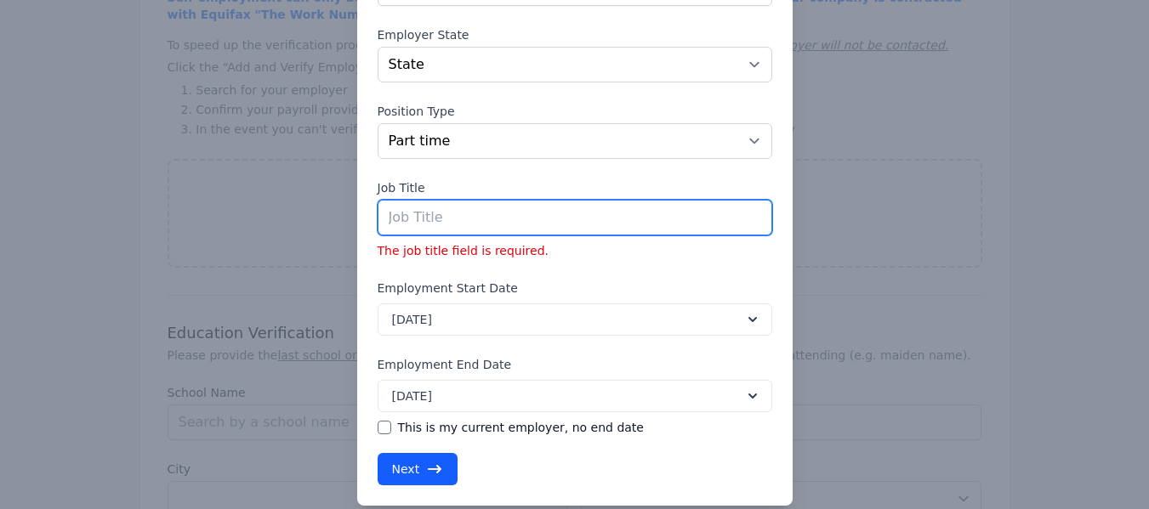
click at [412, 230] on input "text" at bounding box center [575, 218] width 395 height 36
type input "Teacher"
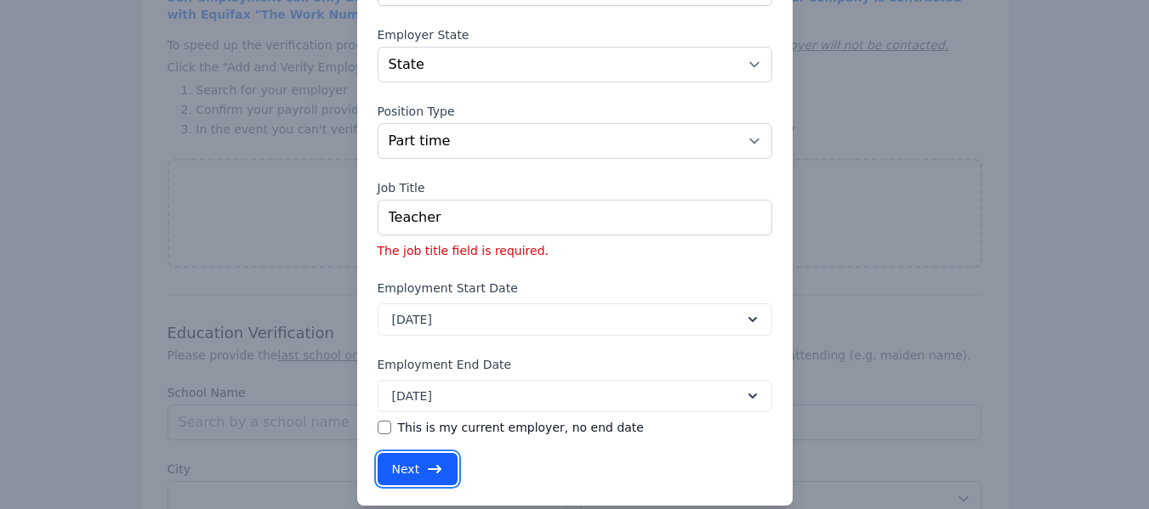
click at [426, 472] on icon "button" at bounding box center [434, 469] width 17 height 17
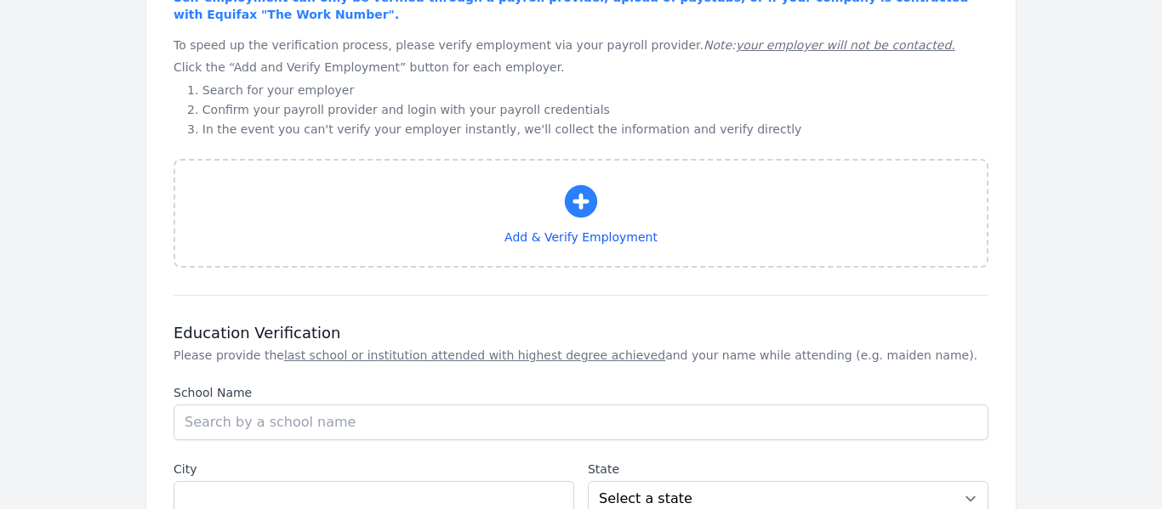
select select "[GEOGRAPHIC_DATA]"
select select "parttime"
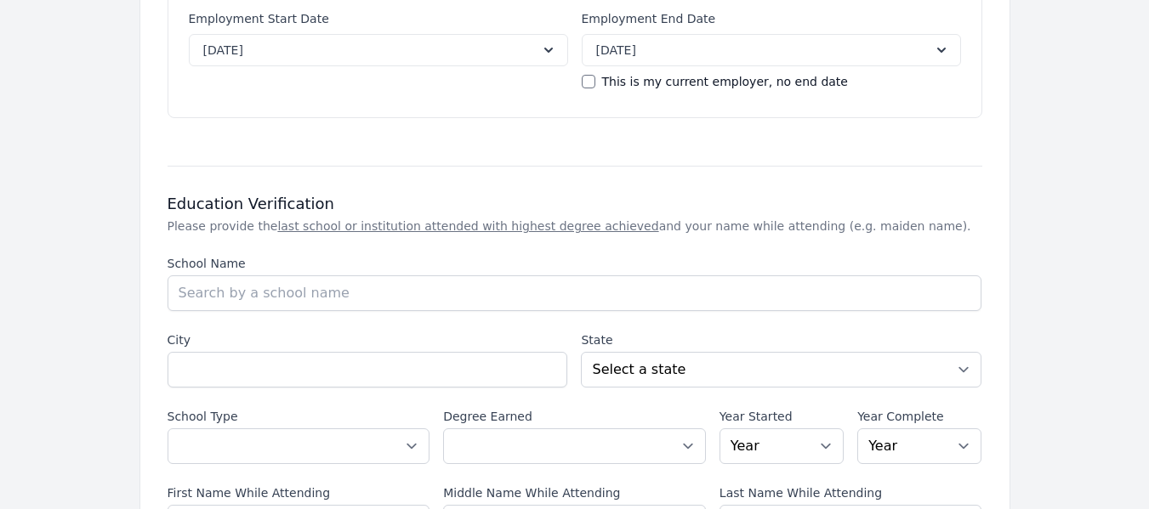
scroll to position [1786, 0]
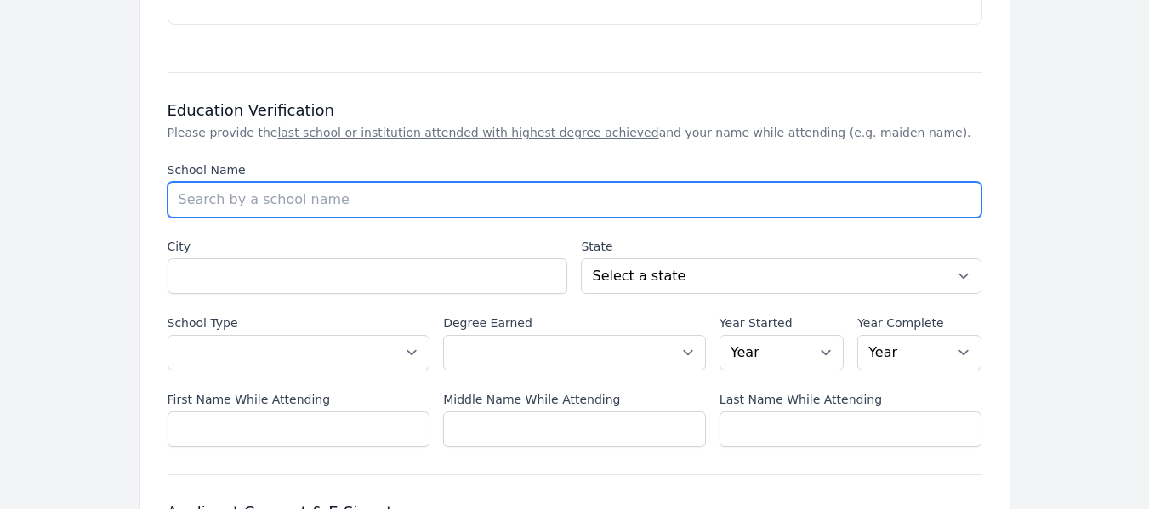
click at [291, 214] on input "School Name" at bounding box center [575, 200] width 815 height 36
type input "[GEOGRAPHIC_DATA]"
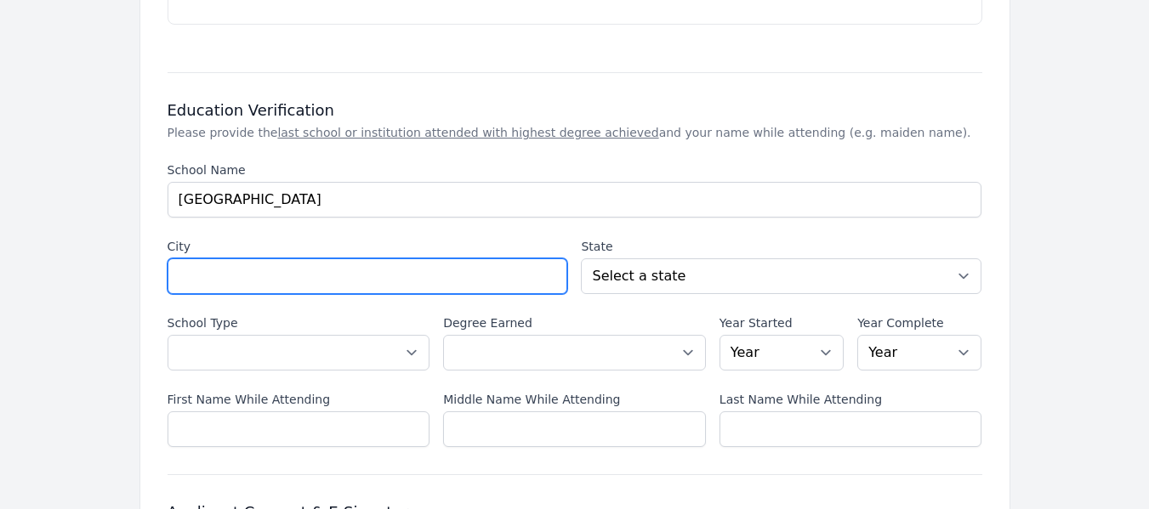
click at [295, 269] on input "City" at bounding box center [368, 277] width 401 height 36
type input "DALLAS"
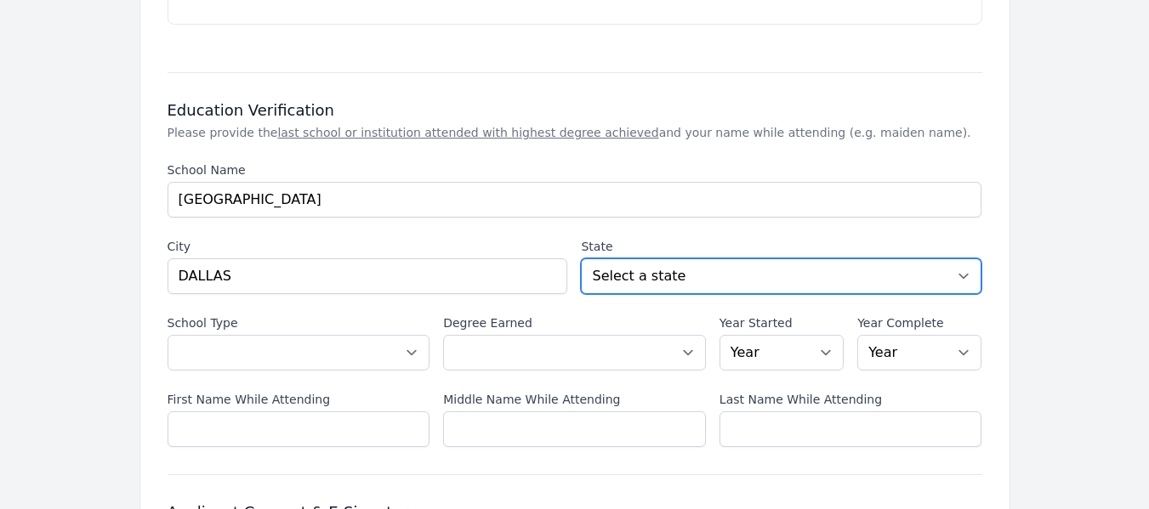
select select "[GEOGRAPHIC_DATA]"
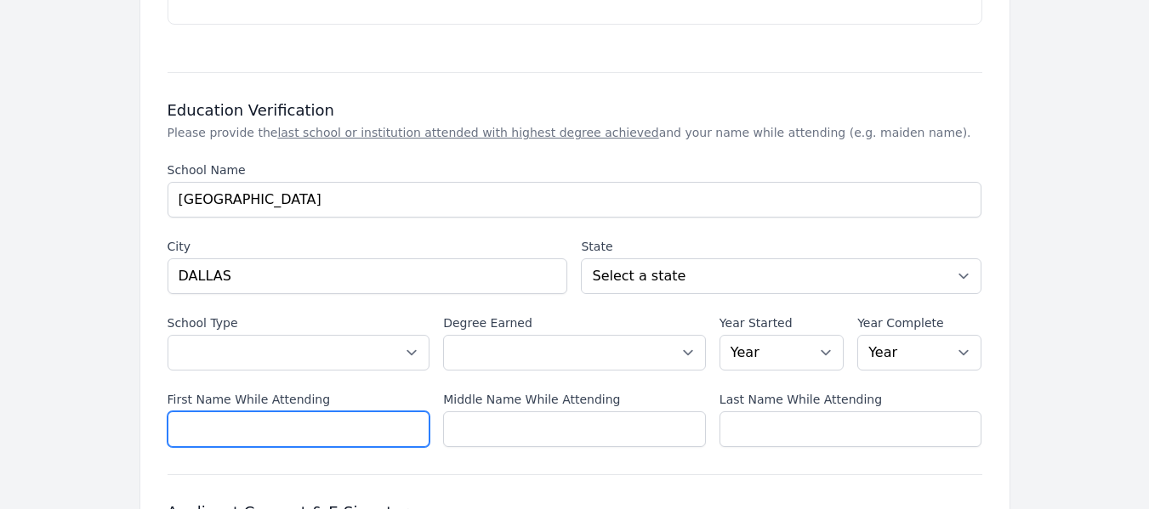
type input "[PERSON_NAME]"
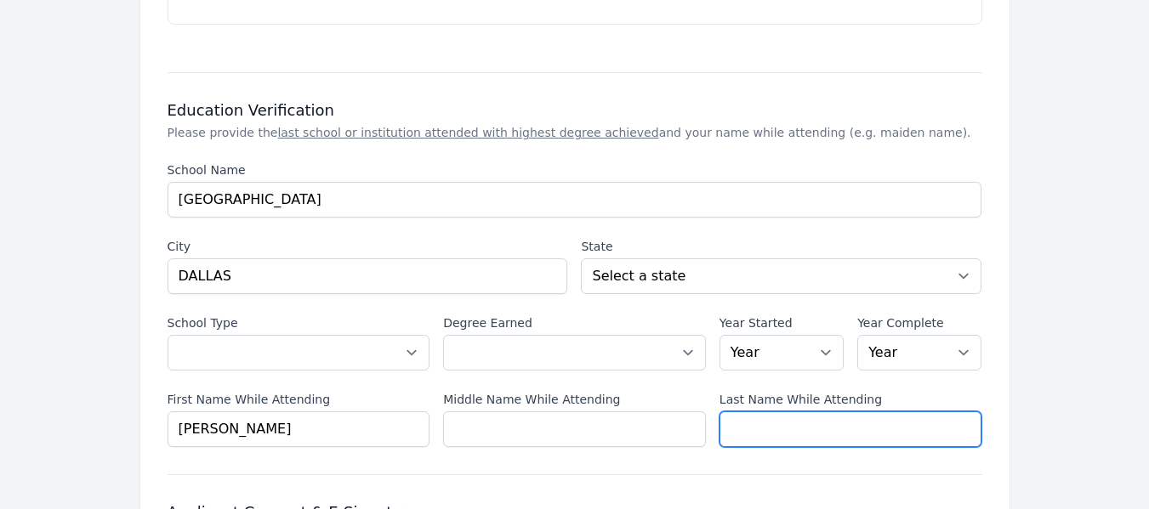
type input "[PERSON_NAME]"
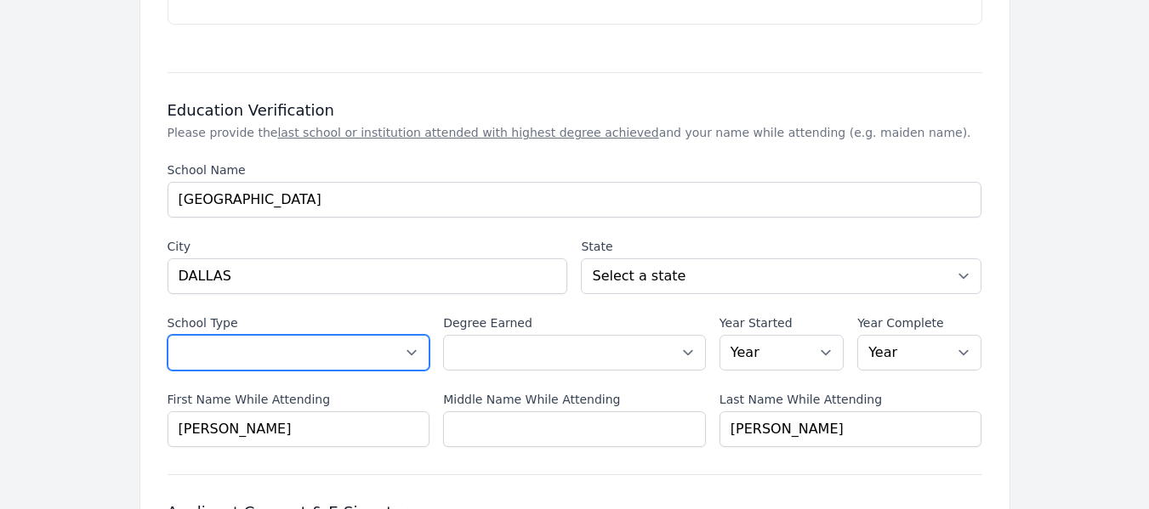
click at [345, 359] on select "Select a School Type High School U.S. College or [GEOGRAPHIC_DATA] (Non-U.S.) O…" at bounding box center [299, 353] width 263 height 36
select select "high_school"
click at [168, 335] on select "Select a School Type High School U.S. College or [GEOGRAPHIC_DATA] (Non-U.S.) O…" at bounding box center [299, 353] width 263 height 36
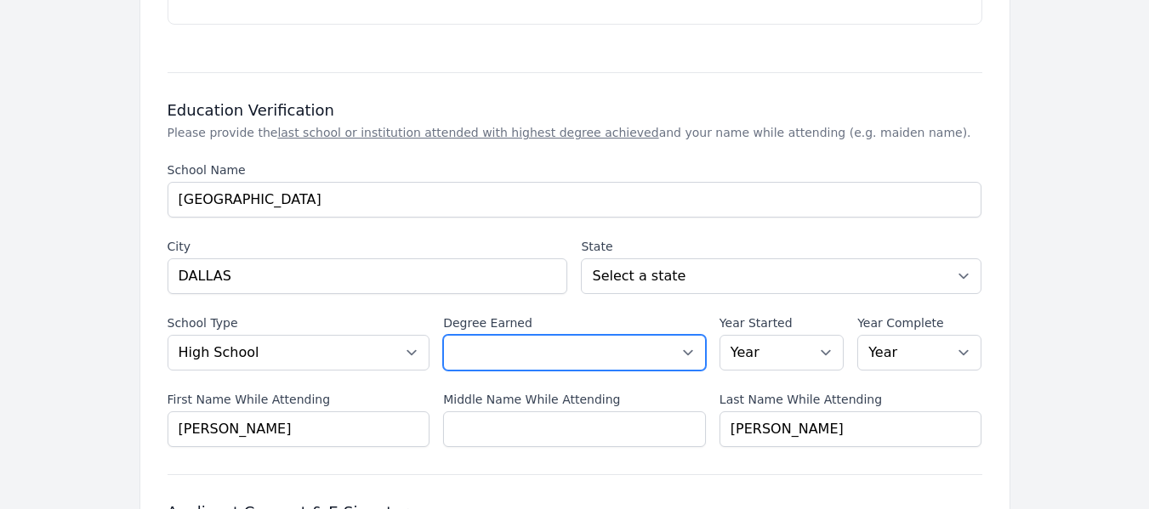
click at [533, 357] on select "Select a Degree No degree or incomplete High School Diploma or GED Associate's …" at bounding box center [574, 353] width 263 height 36
select select "high_school"
click at [443, 335] on select "Select a Degree No degree or incomplete High School Diploma or GED Associate's …" at bounding box center [574, 353] width 263 height 36
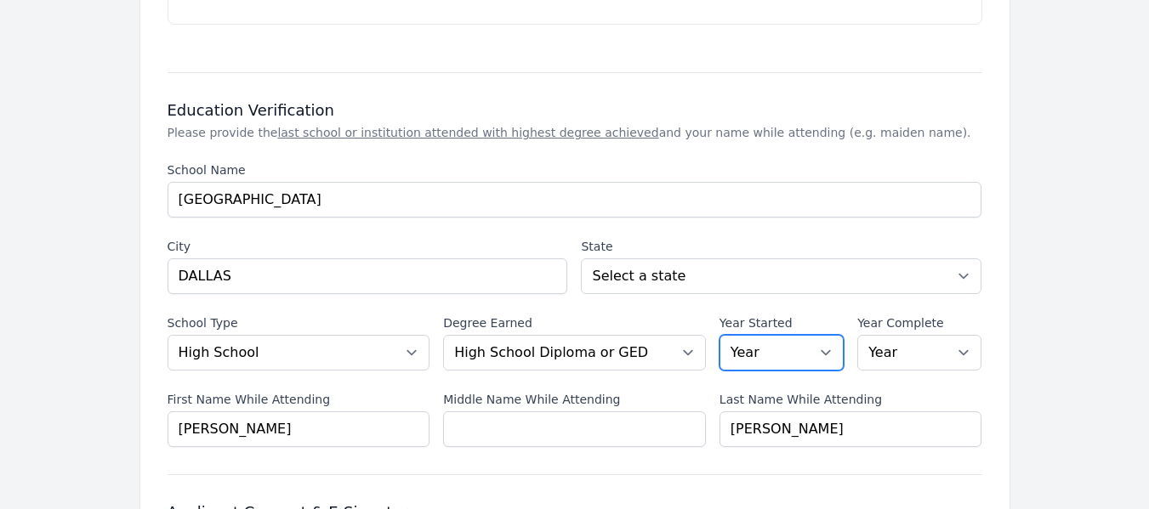
click at [761, 356] on select "Year [DATE] 2024 2023 2022 2021 2020 2019 2018 2017 2016 2015 2014 2013 2012 20…" at bounding box center [781, 353] width 124 height 36
select select "2020"
click at [719, 335] on select "Year [DATE] 2024 2023 2022 2021 2020 2019 2018 2017 2016 2015 2014 2013 2012 20…" at bounding box center [781, 353] width 124 height 36
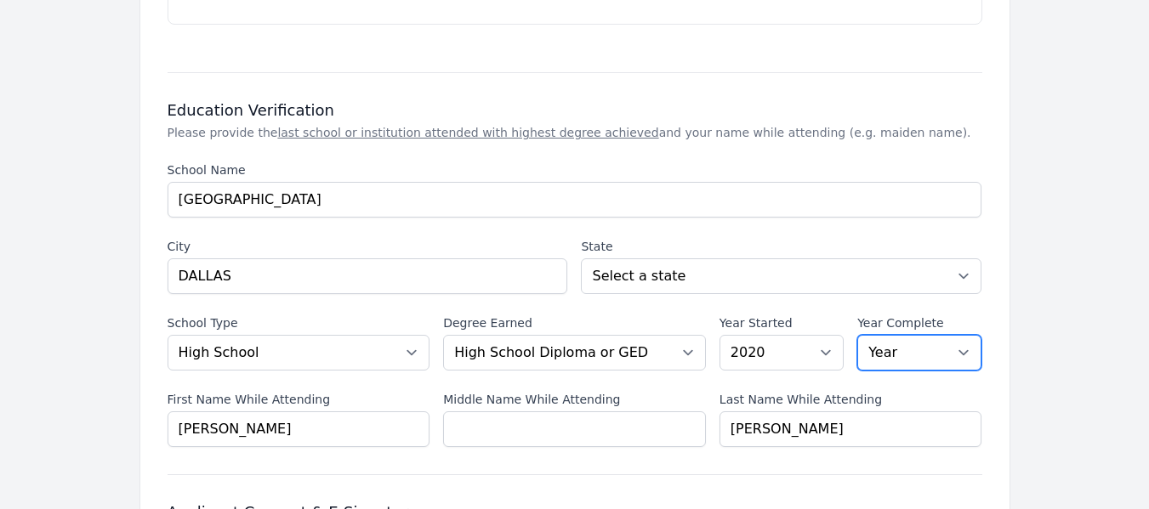
click at [885, 352] on select "Year [DATE] 2024 2023 2022 2021 2020 2019 2018 2017 2016 2015 2014 2013 2012 20…" at bounding box center [919, 353] width 124 height 36
select select "2024"
click at [857, 335] on select "Year [DATE] 2024 2023 2022 2021 2020 2019 2018 2017 2016 2015 2014 2013 2012 20…" at bounding box center [919, 353] width 124 height 36
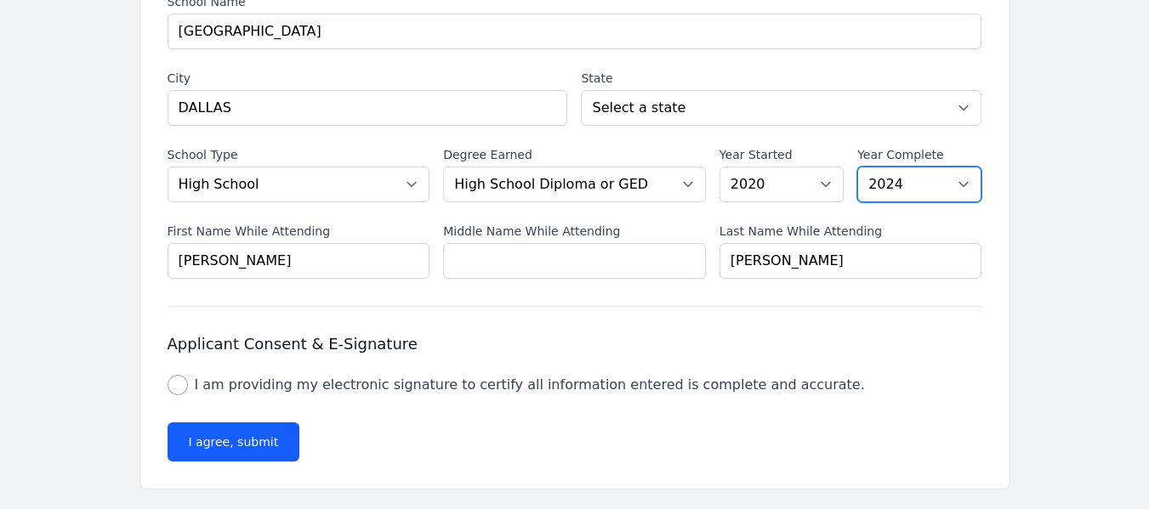
scroll to position [1956, 0]
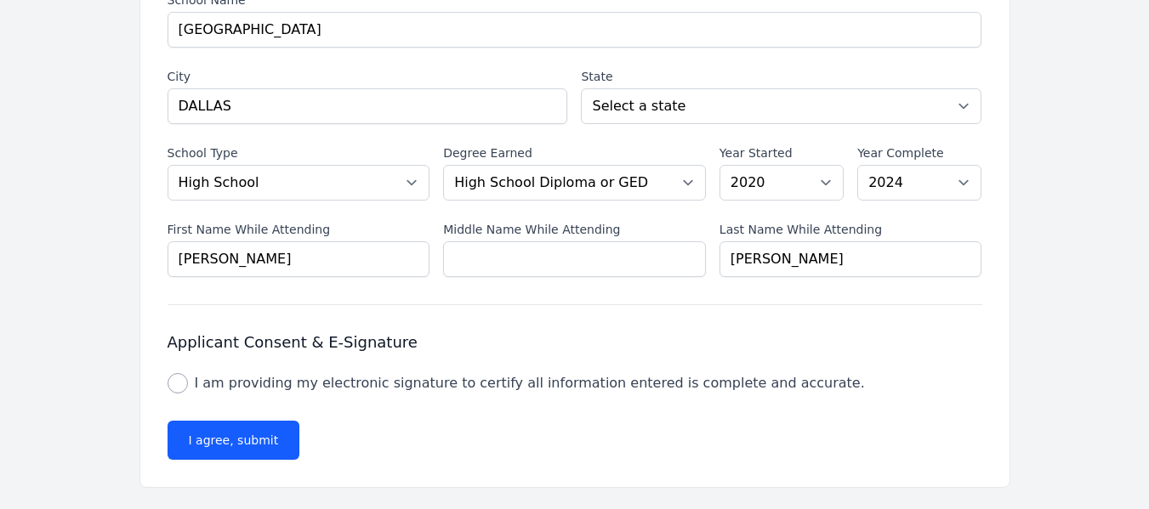
click at [172, 372] on div "Applicant Consent & E-Signature Applicant Consent & E-Signature I am providing …" at bounding box center [575, 362] width 815 height 61
click at [178, 384] on input "I am providing my electronic signature to certify all information entered is co…" at bounding box center [178, 383] width 20 height 20
checkbox input "true"
click at [202, 428] on button "I agree, submit" at bounding box center [234, 440] width 133 height 39
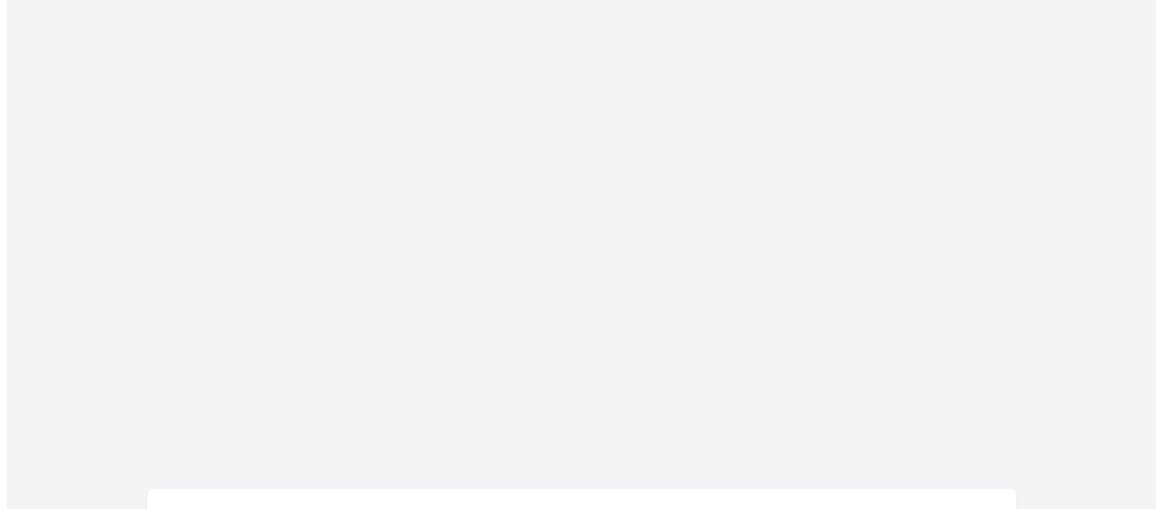
scroll to position [0, 0]
